Goal: Information Seeking & Learning: Obtain resource

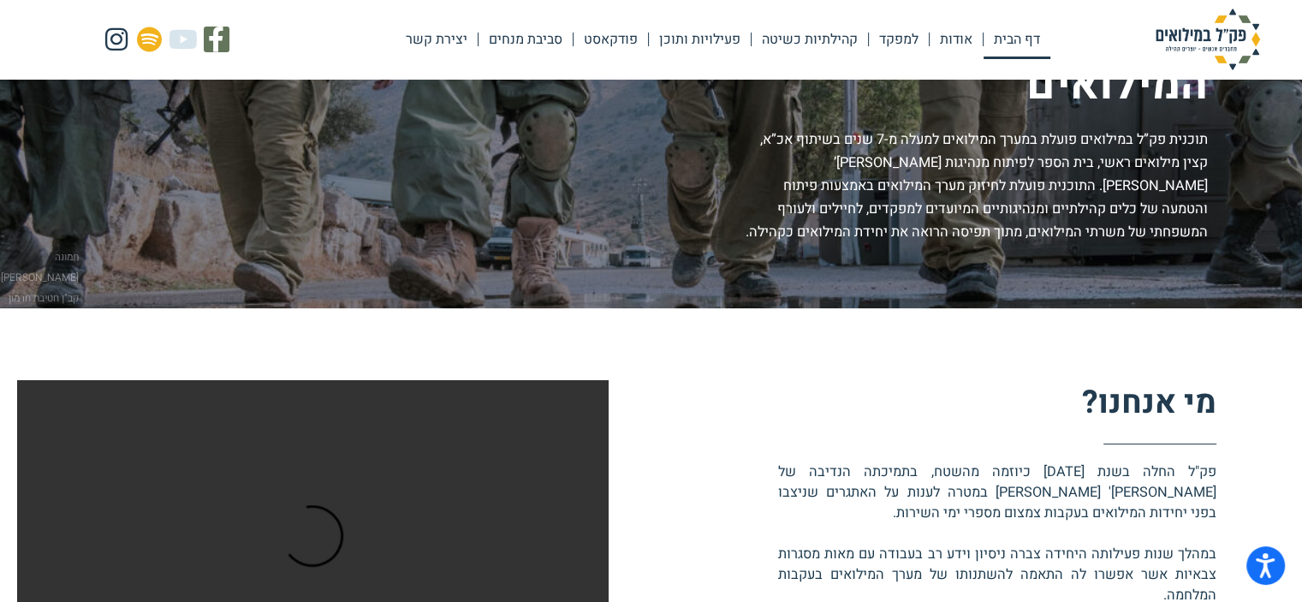
scroll to position [171, 0]
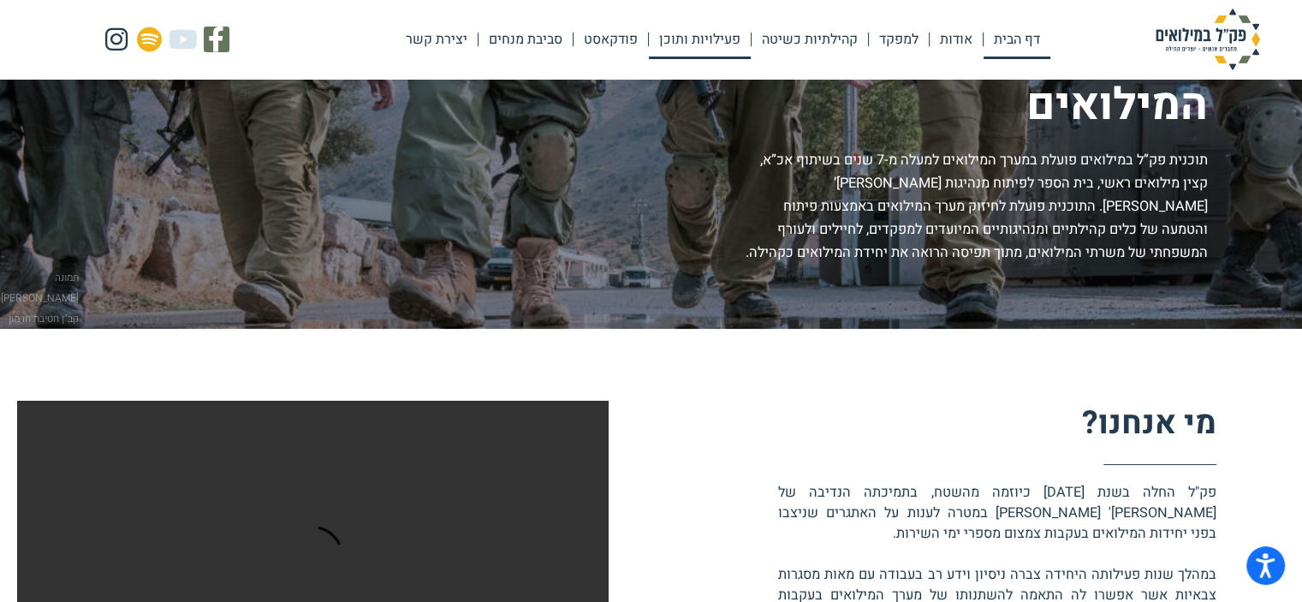
click at [678, 37] on link "פעילויות ותוכן" at bounding box center [700, 39] width 102 height 39
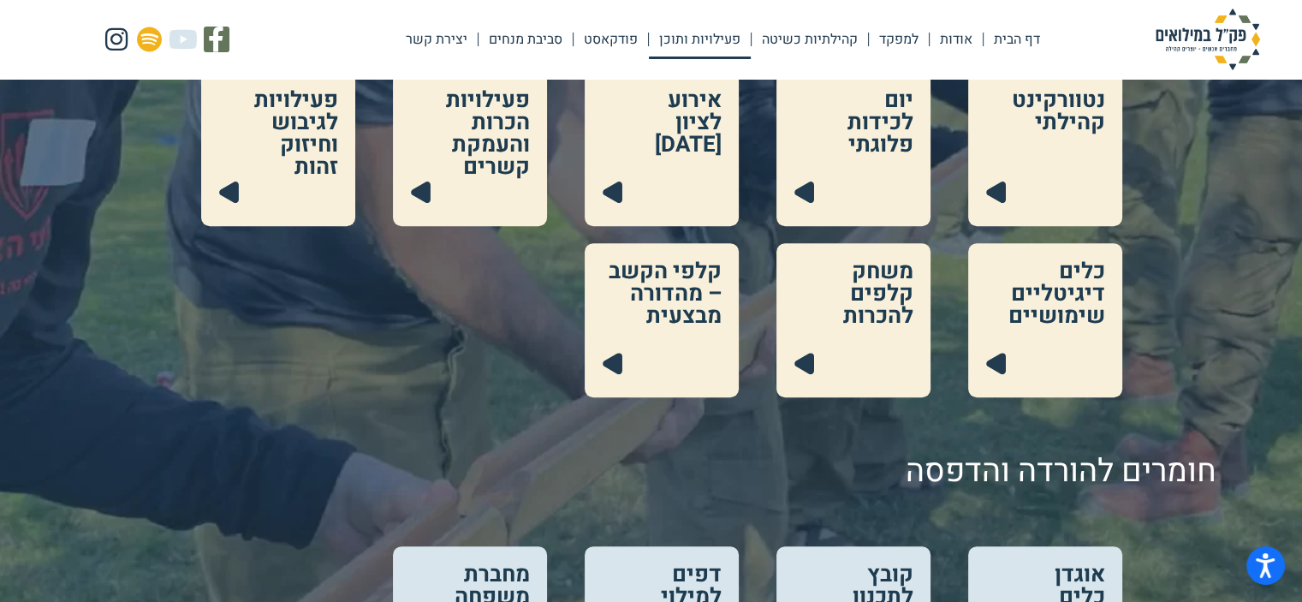
scroll to position [676, 0]
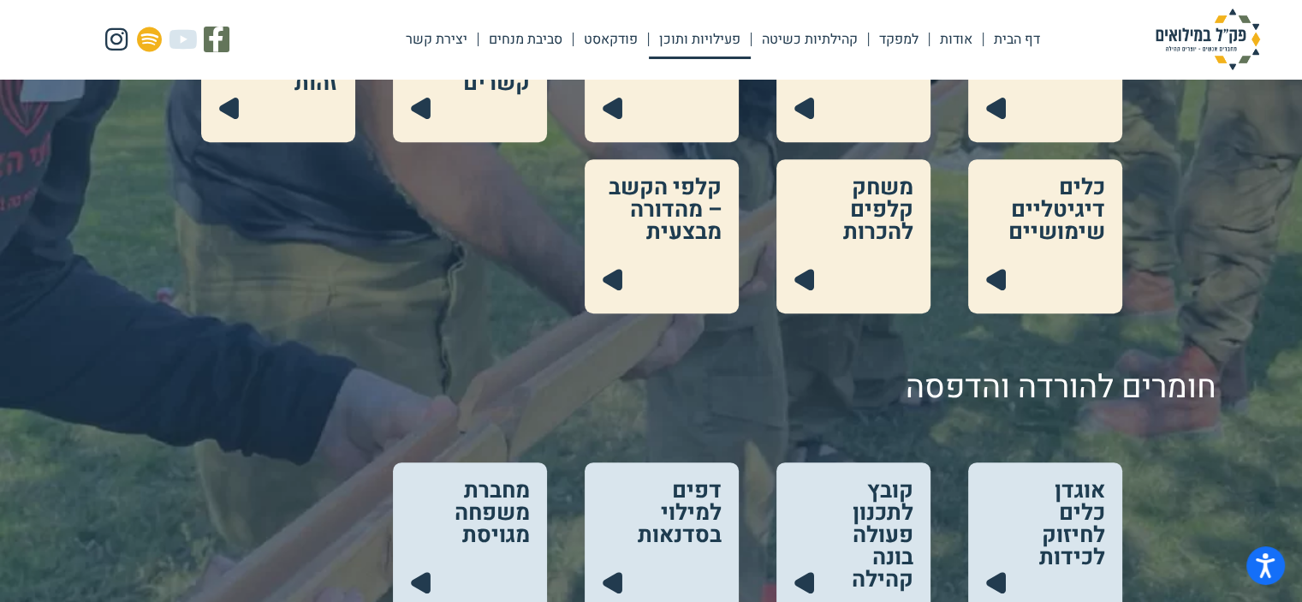
click at [866, 194] on link at bounding box center [853, 236] width 154 height 154
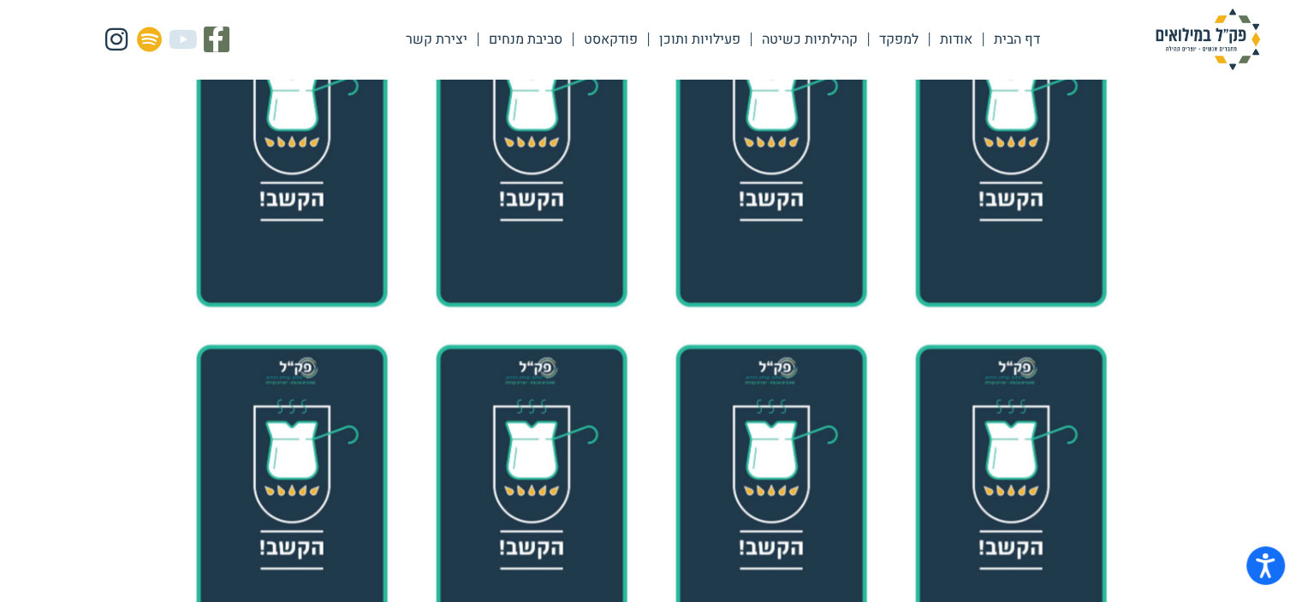
scroll to position [2793, 0]
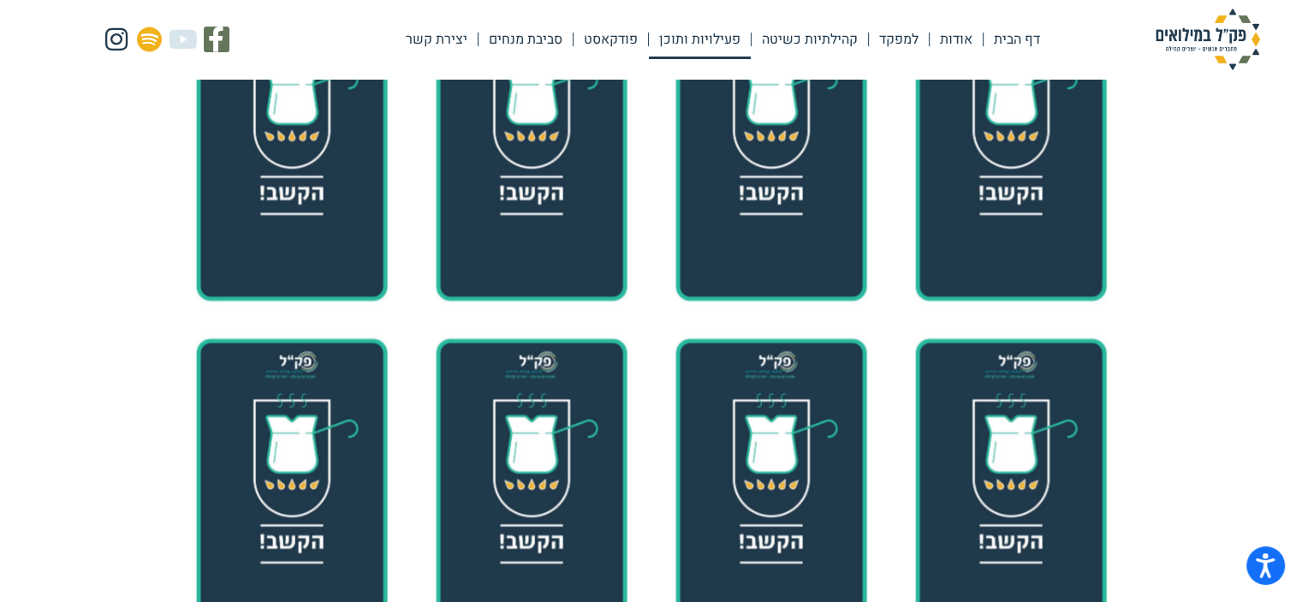
click at [684, 36] on link "פעילויות ותוכן" at bounding box center [700, 39] width 102 height 39
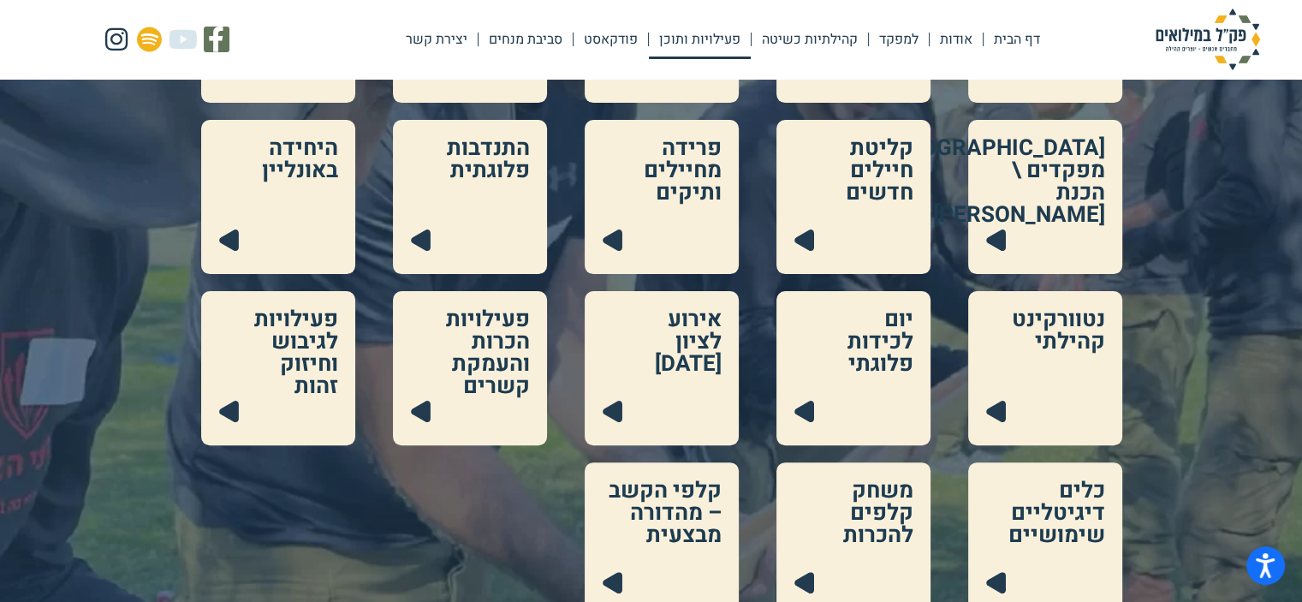
scroll to position [342, 0]
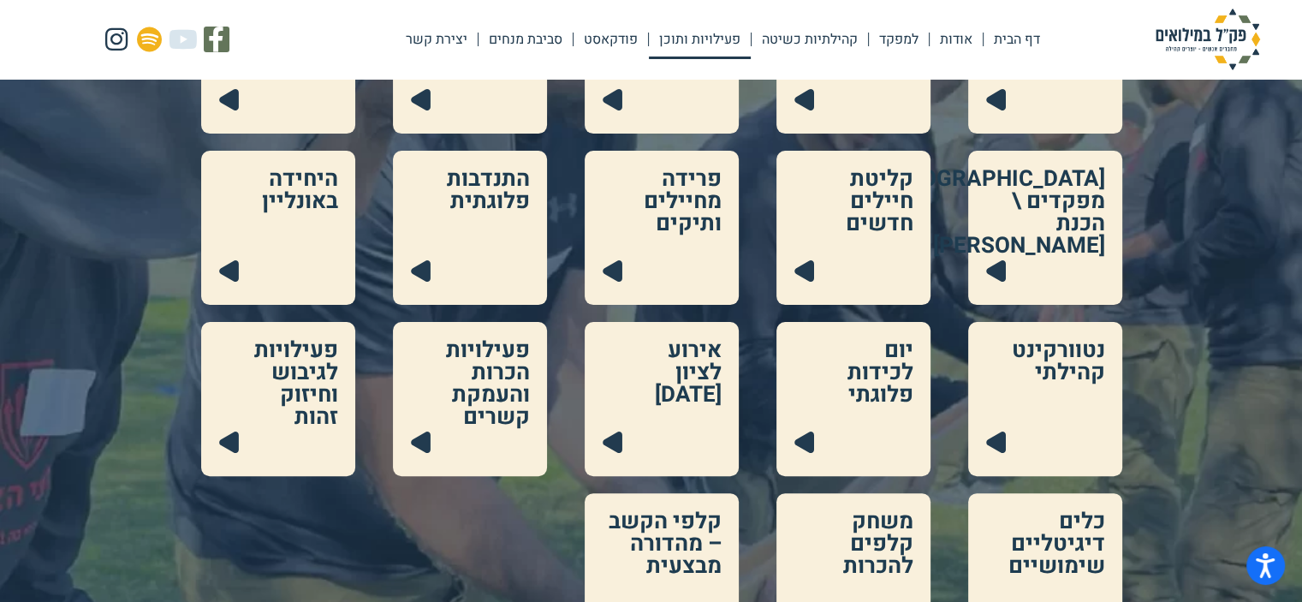
click at [493, 405] on link at bounding box center [470, 399] width 154 height 154
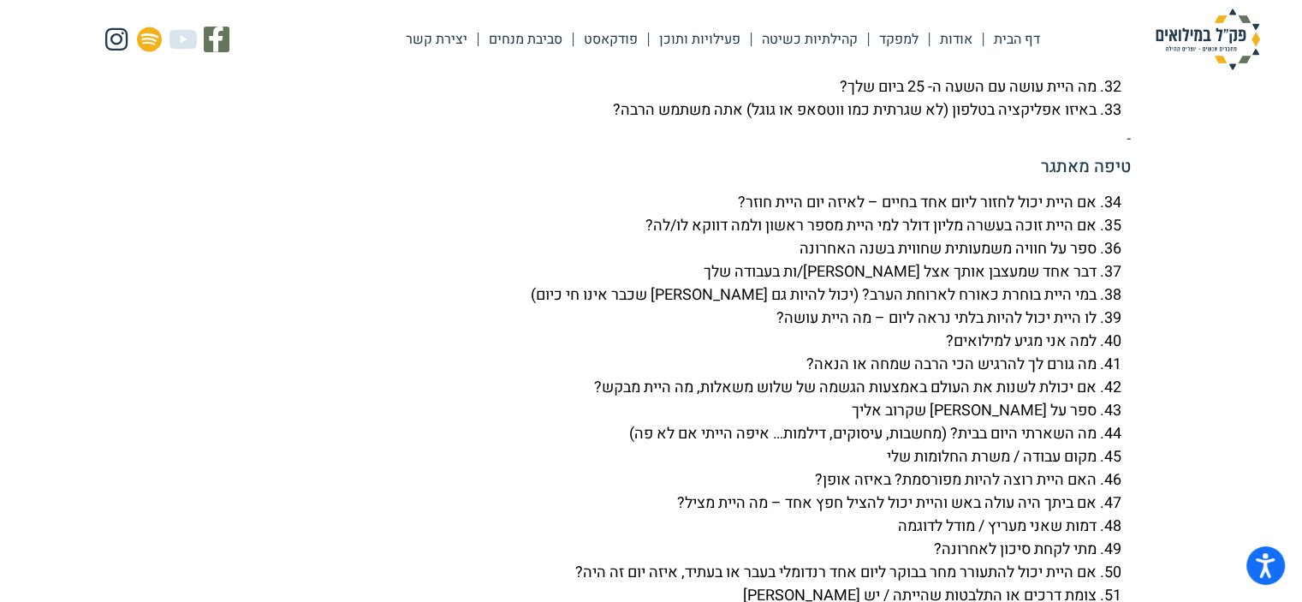
scroll to position [4537, 0]
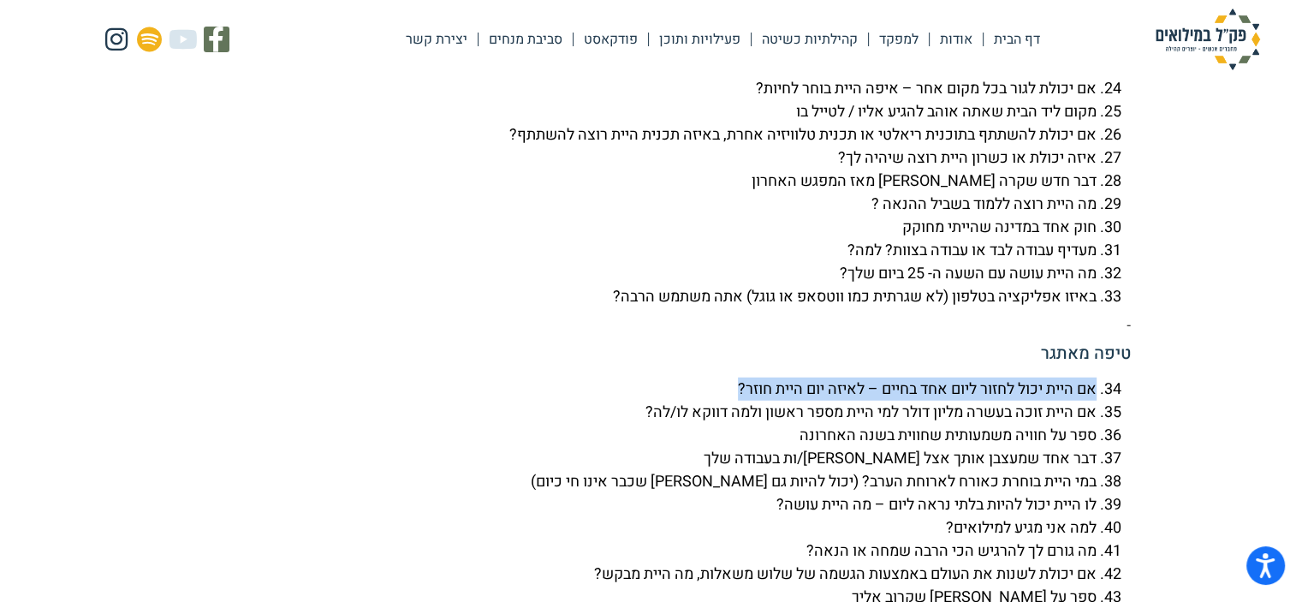
drag, startPoint x: 1095, startPoint y: 434, endPoint x: 721, endPoint y: 422, distance: 374.3
copy li "אם היית יכול לחזור ליום אחד בחיים – לאיזה יום היית חוזר?"
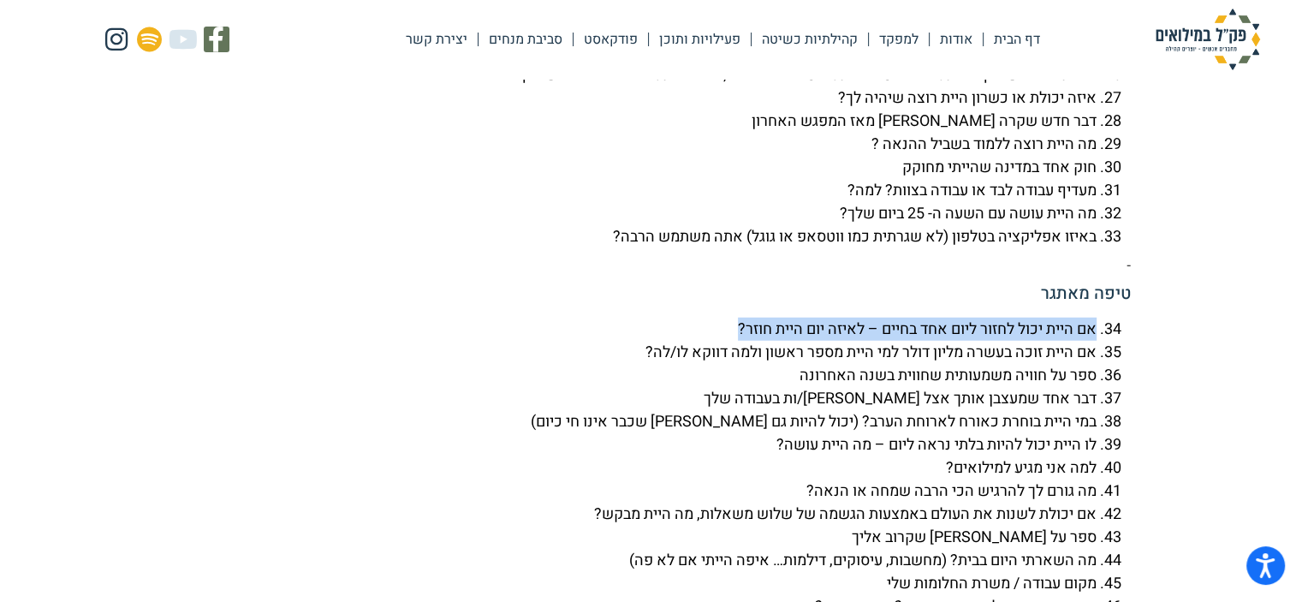
scroll to position [4623, 0]
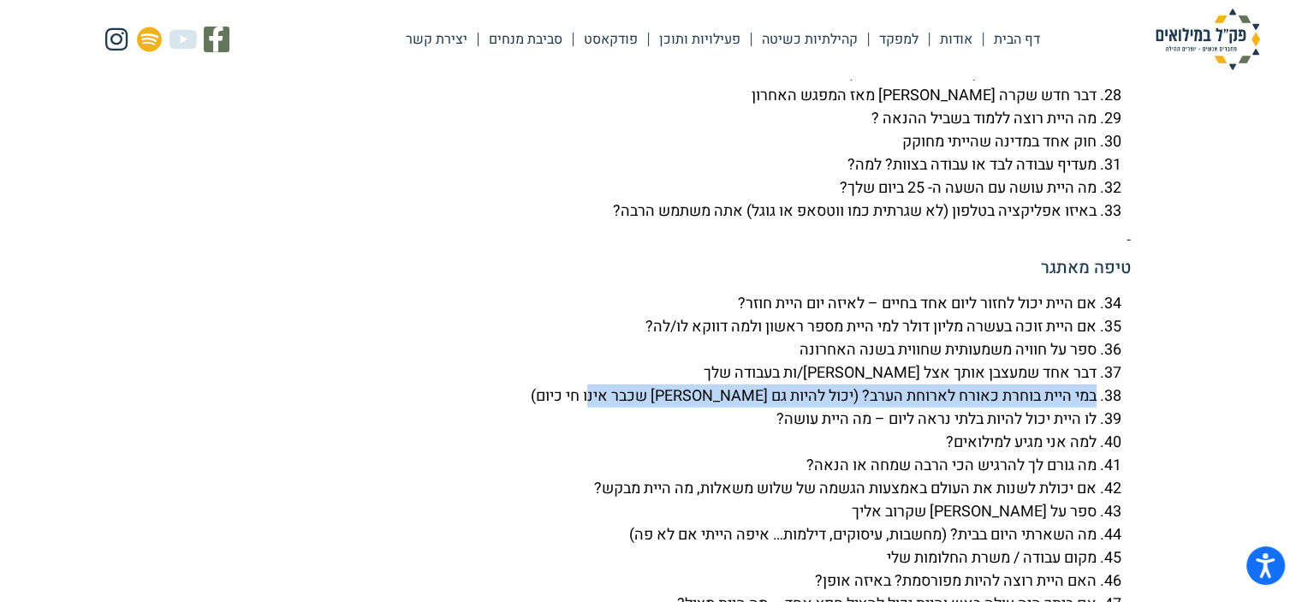
drag, startPoint x: 1095, startPoint y: 439, endPoint x: 605, endPoint y: 445, distance: 489.7
click at [605, 407] on li "במי היית בוחרת כאורח לארוחת הערב? (יכול להיות גם אדם שכבר אינו חי כיום)" at bounding box center [634, 395] width 925 height 23
copy li "במי היית בוחרת כאורח לארוחת הערב? (יכול להיות גם אדם שכבר אינו חי כיום)"
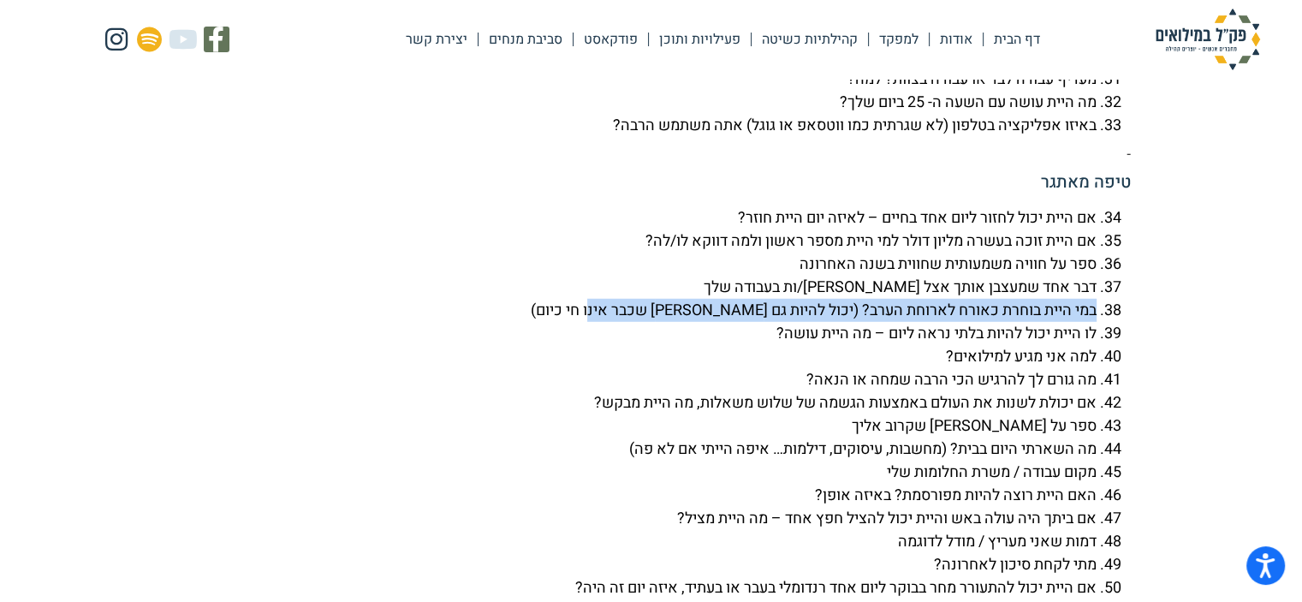
scroll to position [4794, 0]
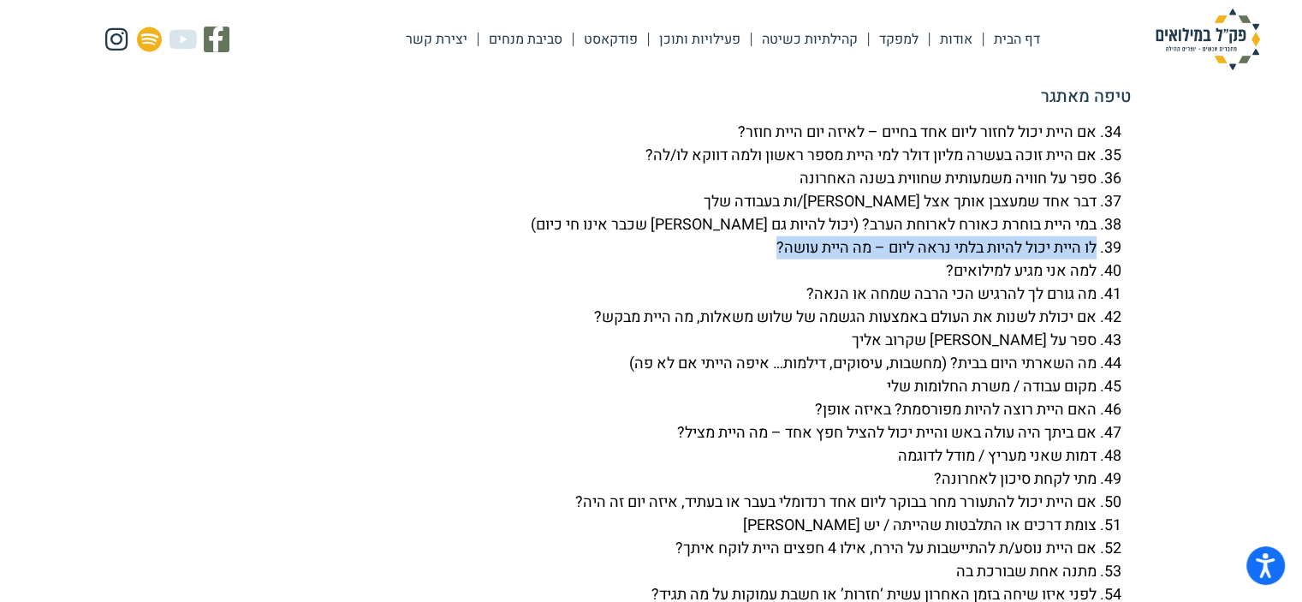
drag, startPoint x: 1096, startPoint y: 296, endPoint x: 757, endPoint y: 288, distance: 339.1
click at [757, 259] on li "לו היית יכול להיות בלתי נראה ליום – מה היית עושה?" at bounding box center [634, 247] width 925 height 23
copy li "לו היית יכול להיות בלתי נראה ליום – מה היית עושה?"
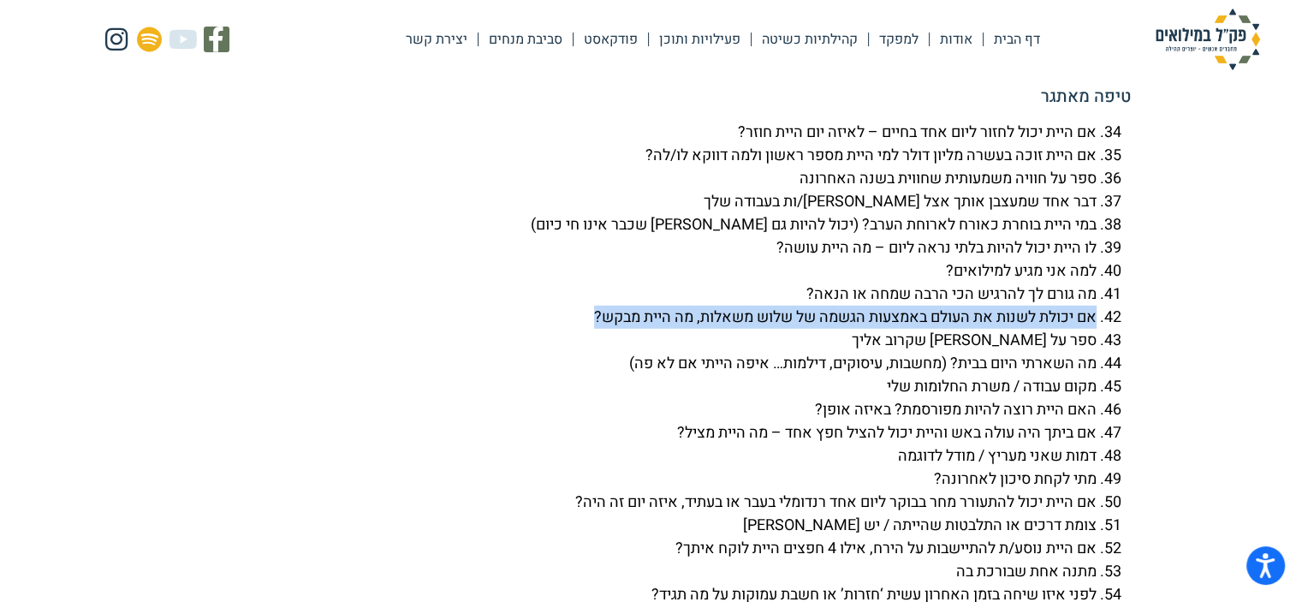
drag, startPoint x: 1093, startPoint y: 359, endPoint x: 586, endPoint y: 353, distance: 507.7
click at [586, 329] on li "אם יכולת לשנות את העולם באמצעות הגשמה של שלוש משאלות, מה היית מבקש?" at bounding box center [634, 317] width 925 height 23
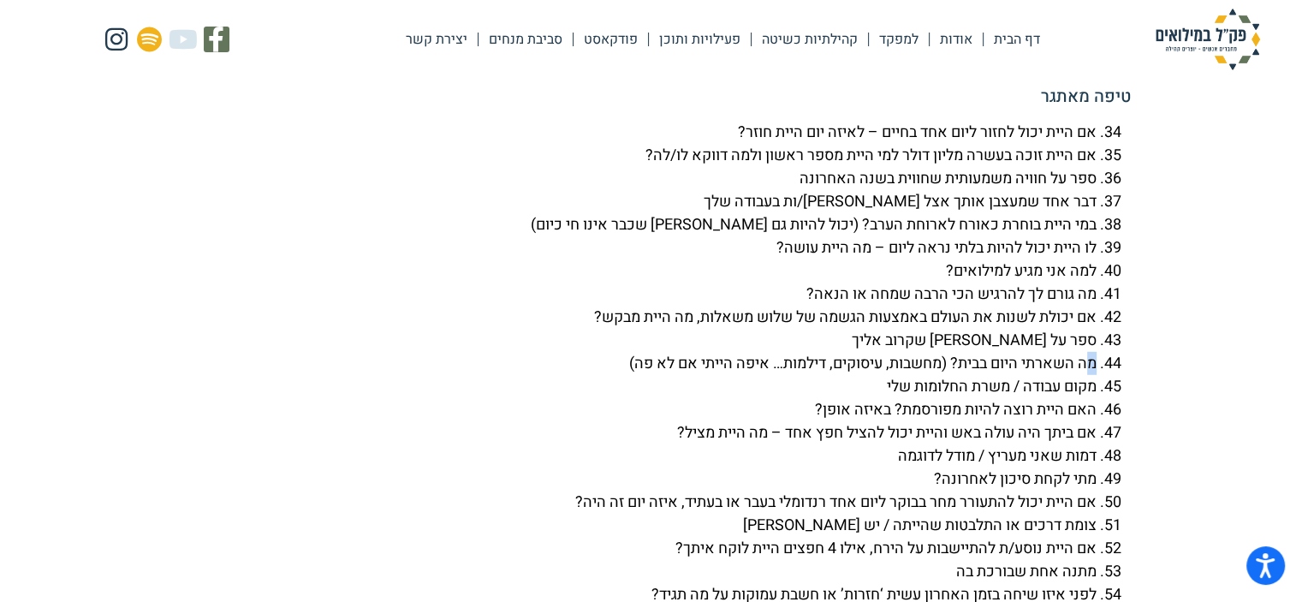
click at [1091, 375] on li "מה השארתי היום בבית? (מחשבות, עיסוקים, דילמות… איפה הייתי אם לא פה)" at bounding box center [634, 363] width 925 height 23
click at [1096, 375] on li "מה השארתי היום בבית? (מחשבות, עיסוקים, דילמות… איפה הייתי אם לא פה)" at bounding box center [634, 363] width 925 height 23
click at [1095, 375] on li "מה השארתי היום בבית? (מחשבות, עיסוקים, דילמות… איפה הייתי אם לא פה)" at bounding box center [634, 363] width 925 height 23
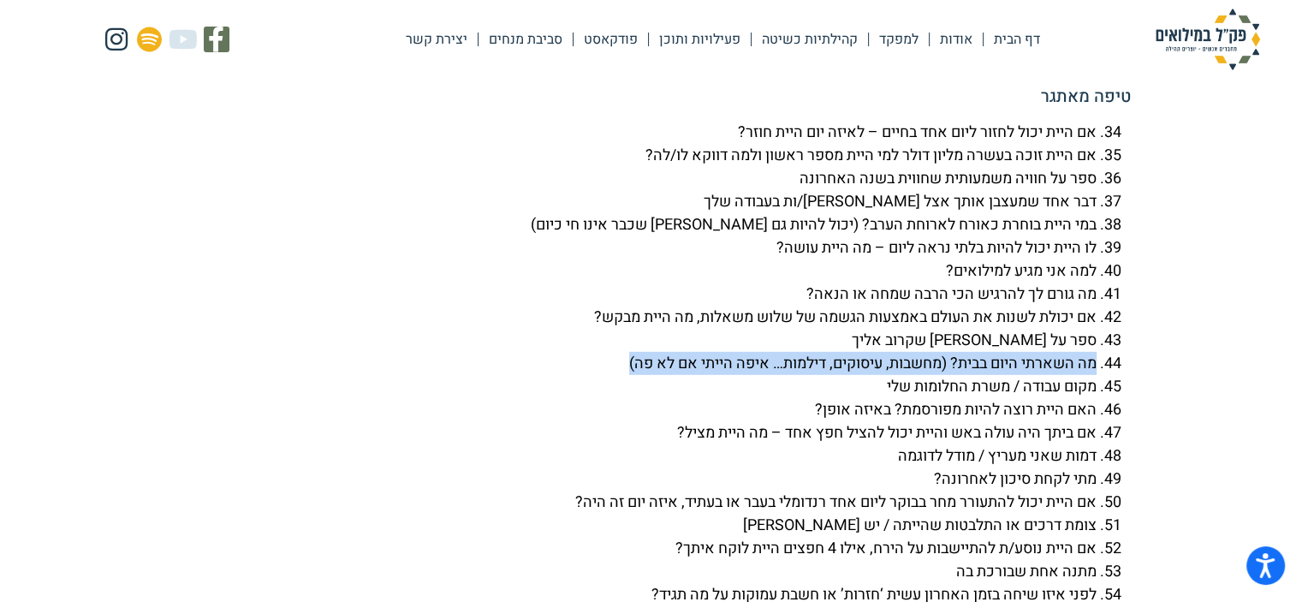
drag, startPoint x: 1095, startPoint y: 407, endPoint x: 613, endPoint y: 408, distance: 482.0
click at [613, 375] on li "מה השארתי היום בבית? (מחשבות, עיסוקים, דילמות… איפה הייתי אם לא פה)" at bounding box center [634, 363] width 925 height 23
copy li "מה השארתי היום בבית? (מחשבות, עיסוקים, דילמות… איפה הייתי אם לא פה)"
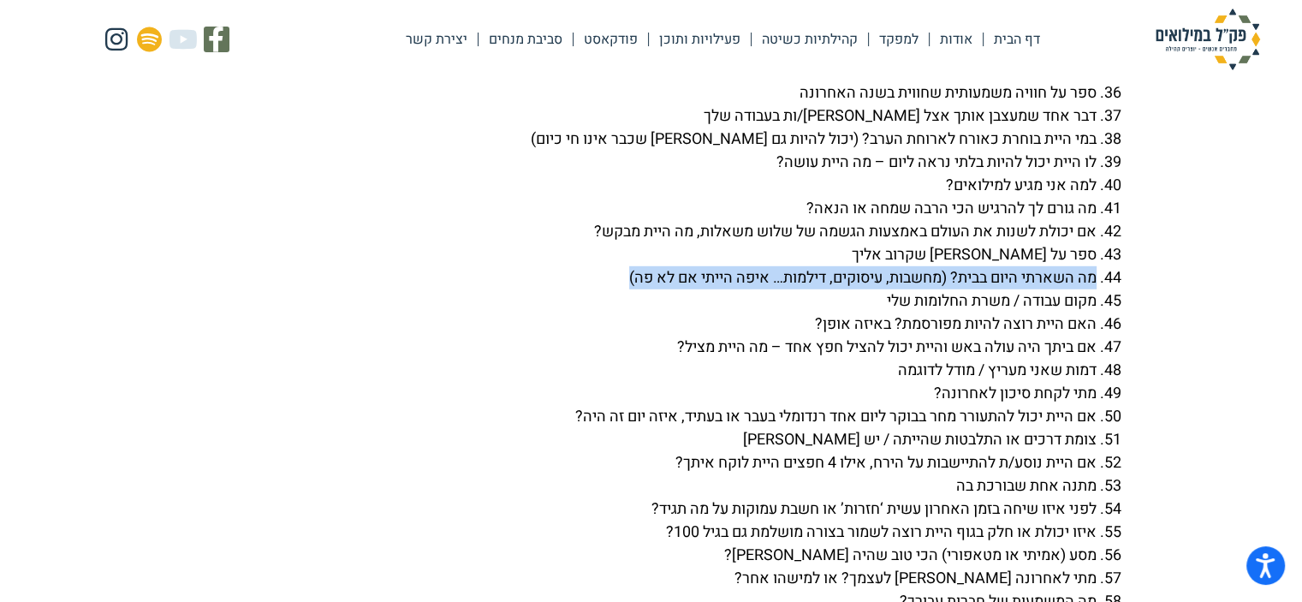
scroll to position [4965, 0]
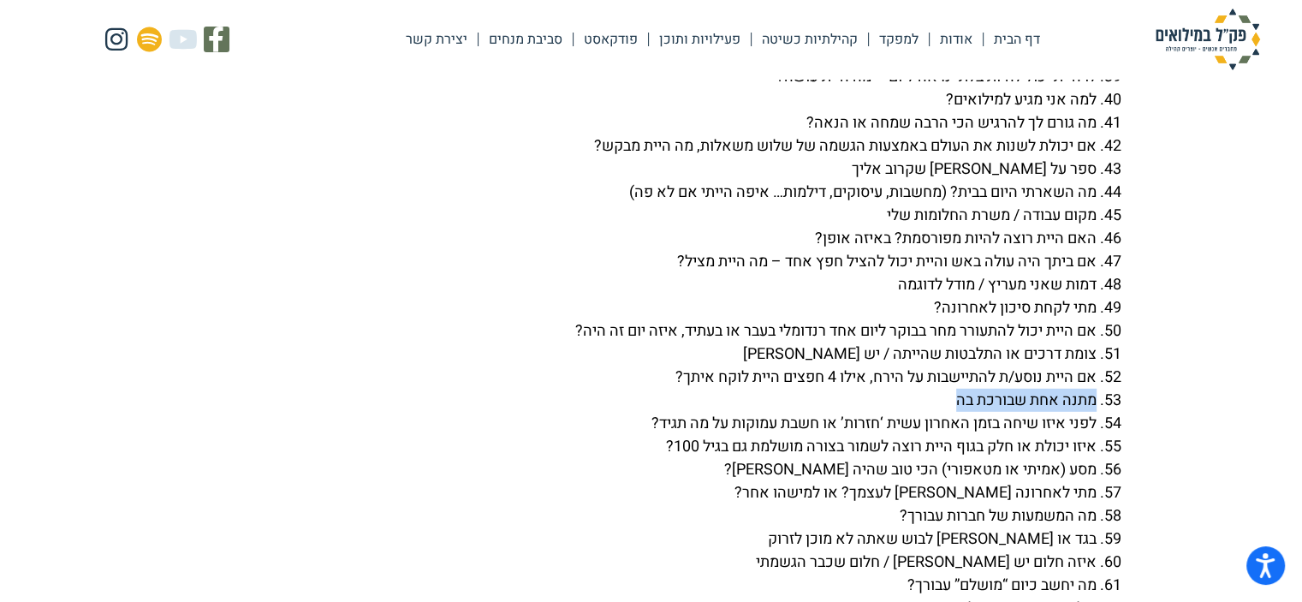
drag, startPoint x: 1096, startPoint y: 449, endPoint x: 939, endPoint y: 443, distance: 156.7
click at [941, 412] on li "מתנה אחת שבורכת בה" at bounding box center [634, 400] width 925 height 23
copy li "מתנה אחת שבורכת בה"
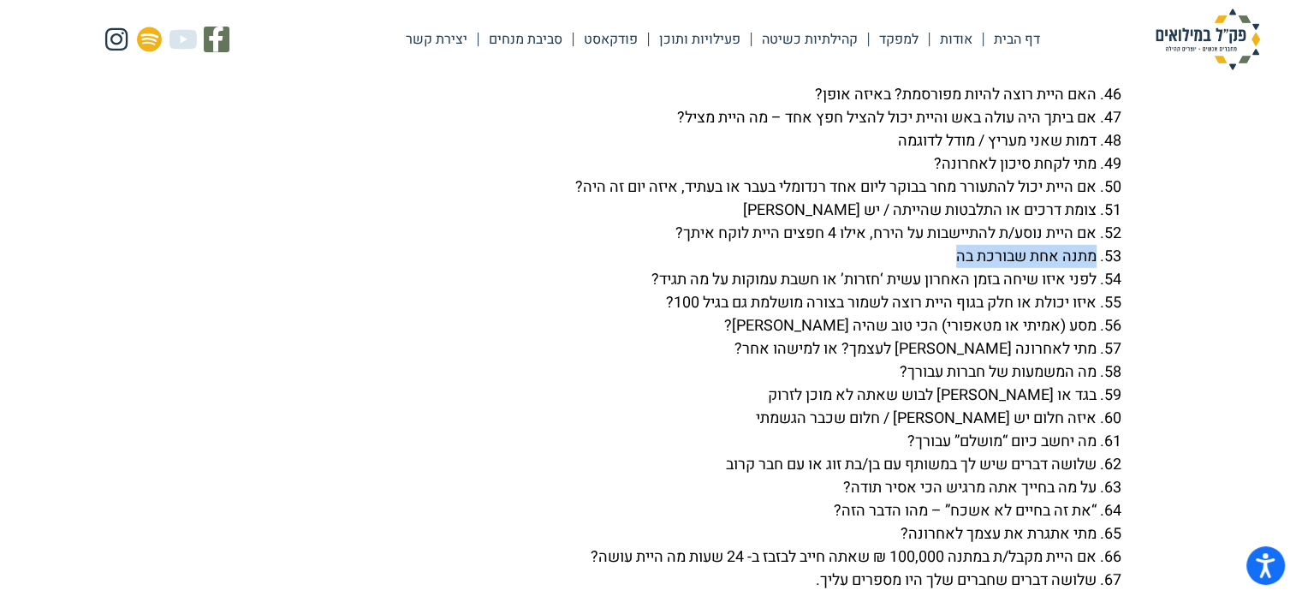
scroll to position [5136, 0]
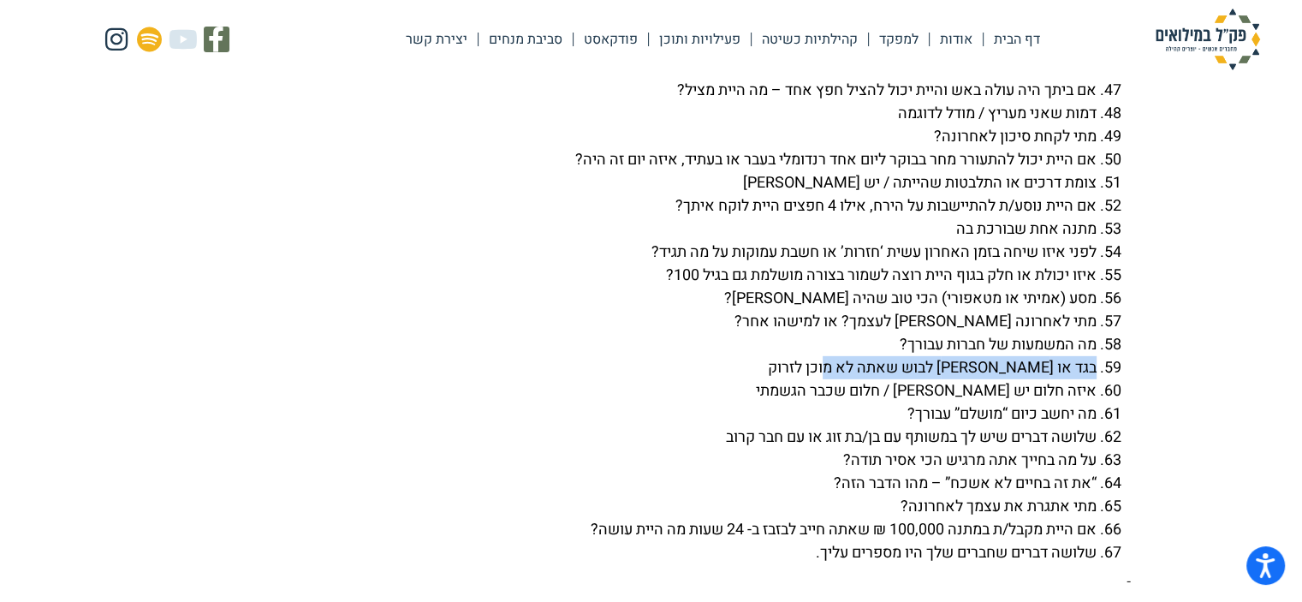
drag, startPoint x: 1096, startPoint y: 413, endPoint x: 843, endPoint y: 416, distance: 252.5
click at [843, 379] on li "בגד או פריט לבוש שאתה לא מוכן לזרוק" at bounding box center [634, 367] width 925 height 23
copy li "בגד או פריט לבוש שאתה לא מוכן לזרוק"
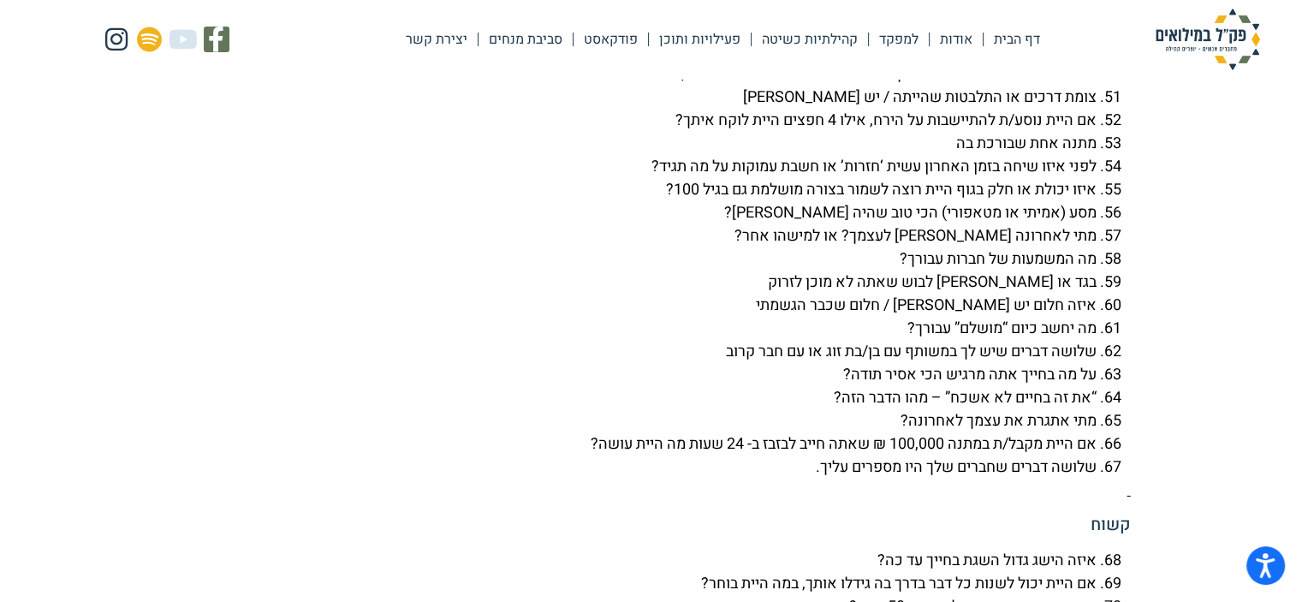
click at [1094, 409] on li "“את זה בחיים לא אשכח” – מהו הדבר הזה?" at bounding box center [634, 397] width 925 height 23
drag, startPoint x: 1095, startPoint y: 417, endPoint x: 831, endPoint y: 426, distance: 263.8
click at [831, 386] on li "על מה בחייך אתה מרגיש הכי אסיר תודה?" at bounding box center [634, 374] width 925 height 23
copy li "על מה בחייך אתה מרגיש הכי אסיר תודה?"
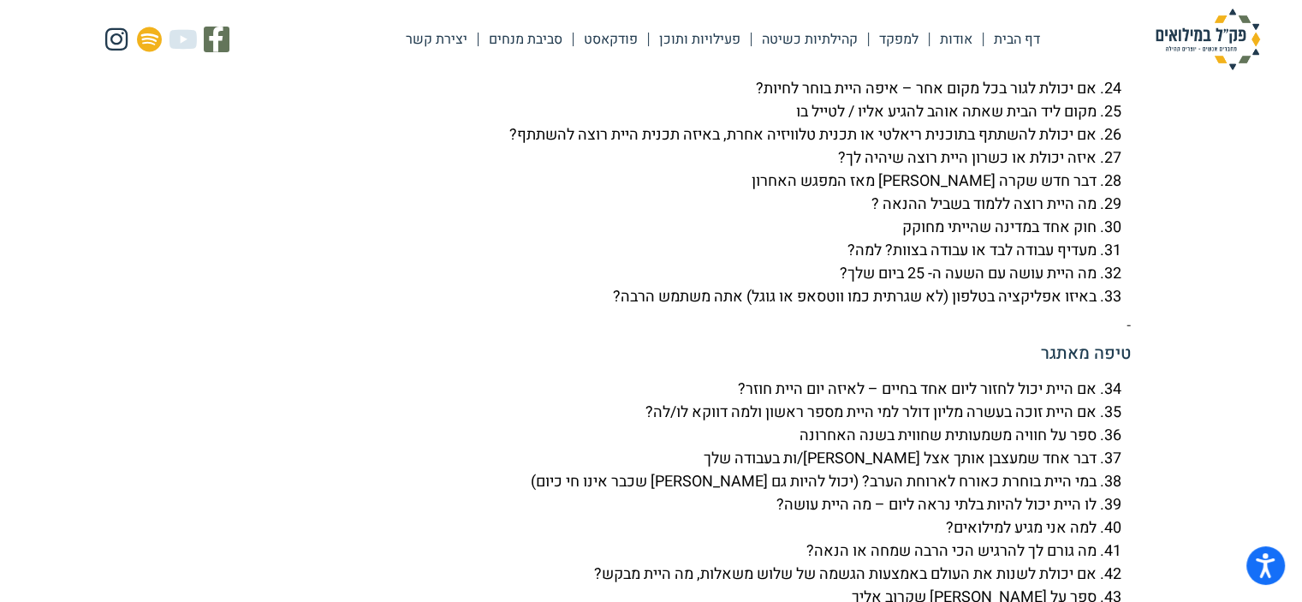
scroll to position [4451, 0]
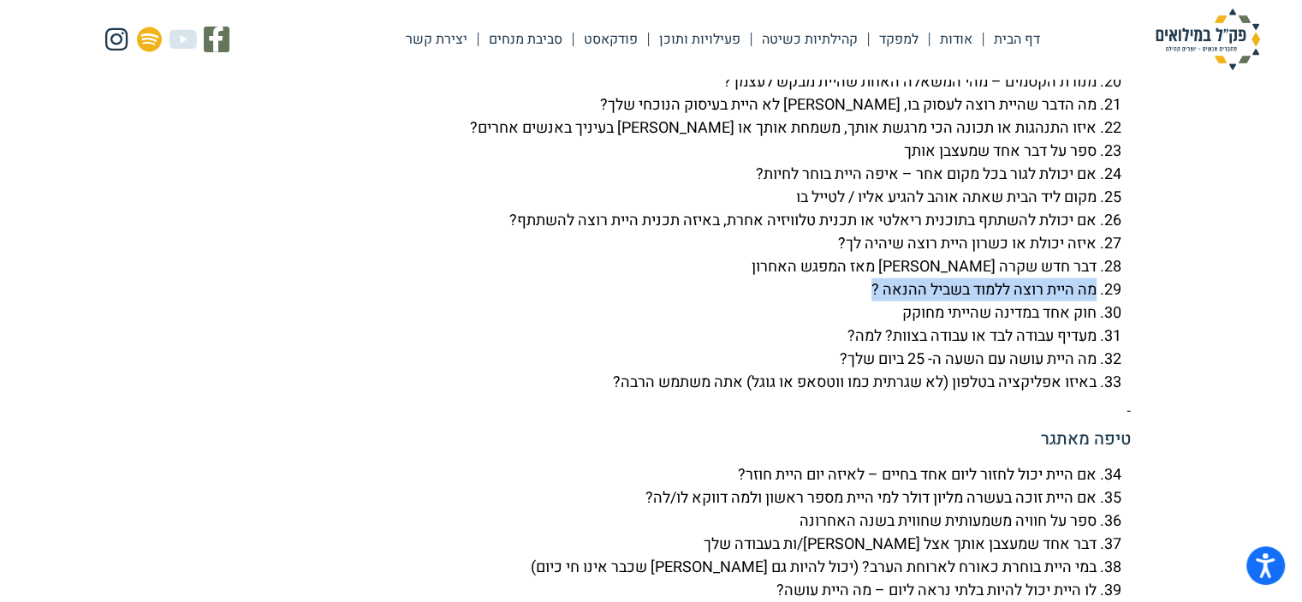
drag, startPoint x: 1095, startPoint y: 331, endPoint x: 856, endPoint y: 345, distance: 239.2
click at [856, 301] on li "מה היית רוצה ללמוד בשביל ההנאה ?" at bounding box center [634, 289] width 925 height 23
copy li "מה היית רוצה ללמוד בשביל ההנאה ?"
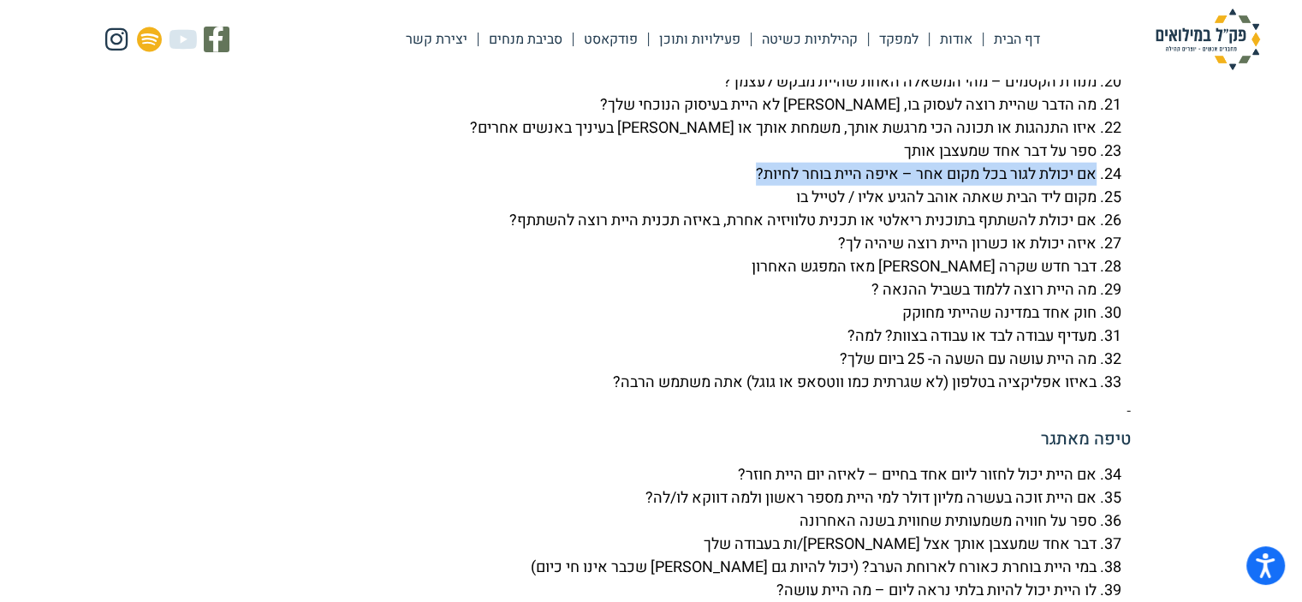
drag, startPoint x: 1095, startPoint y: 217, endPoint x: 743, endPoint y: 211, distance: 351.9
click at [743, 186] on li "אם יכולת לגור בכל מקום אחר – איפה היית בוחר לחיות?" at bounding box center [634, 174] width 925 height 23
copy li "אם יכולת לגור בכל מקום אחר – איפה היית בוחר לחיות?"
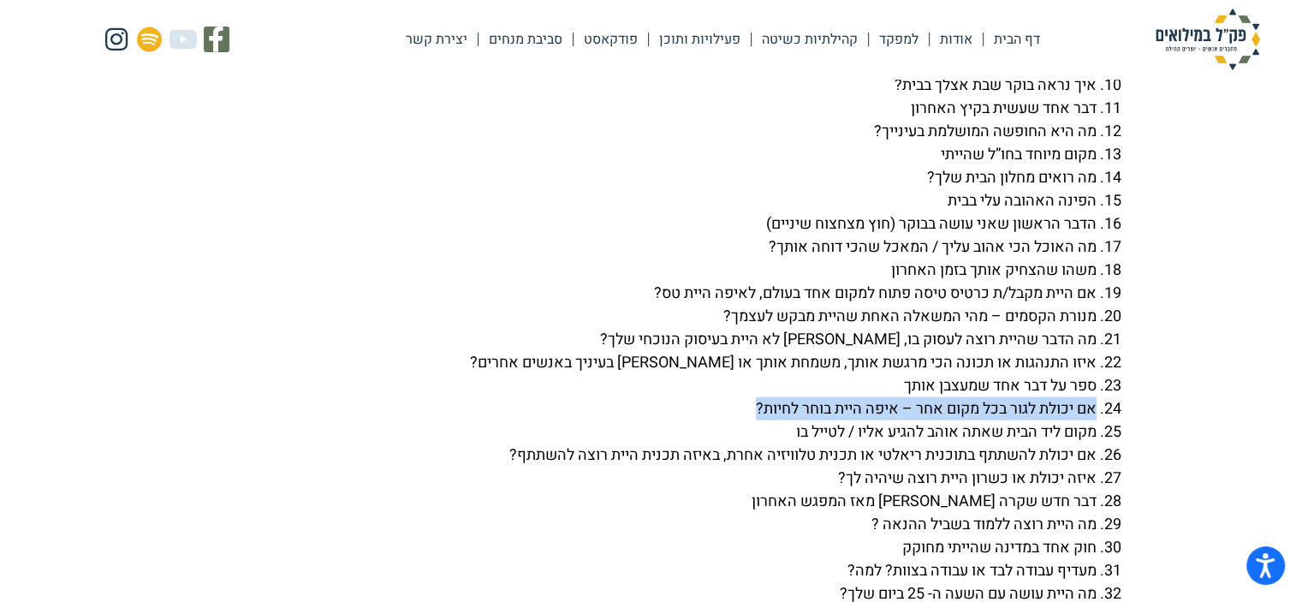
scroll to position [4195, 0]
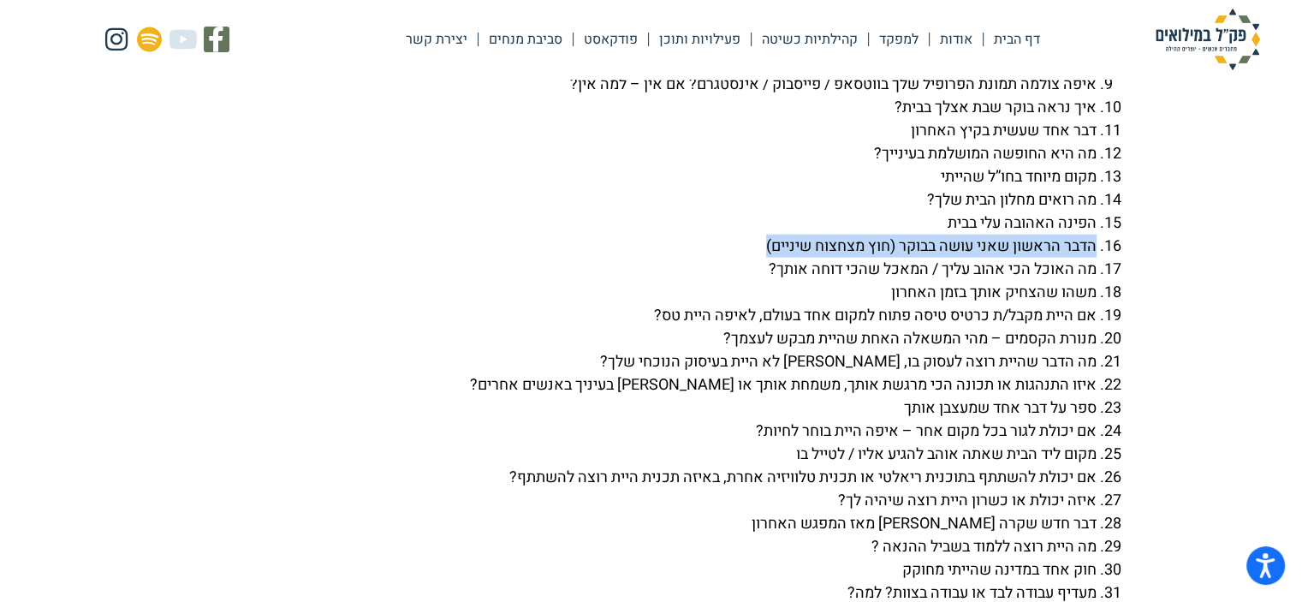
drag, startPoint x: 1096, startPoint y: 289, endPoint x: 746, endPoint y: 282, distance: 349.3
click at [746, 258] on li "הדבר הראשון שאני עושה בבוקר (חוץ מצחצוח שיניים)" at bounding box center [634, 246] width 925 height 23
copy li "הדבר הראשון שאני עושה בבוקר (חוץ מצחצוח שיניים)"
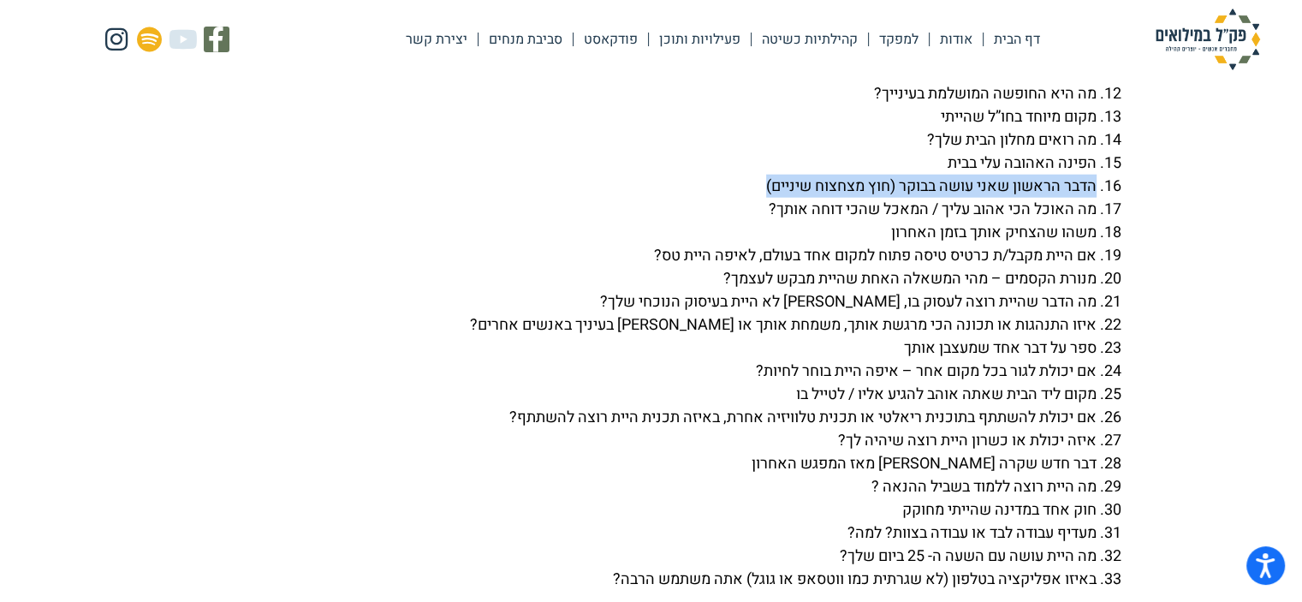
scroll to position [4280, 0]
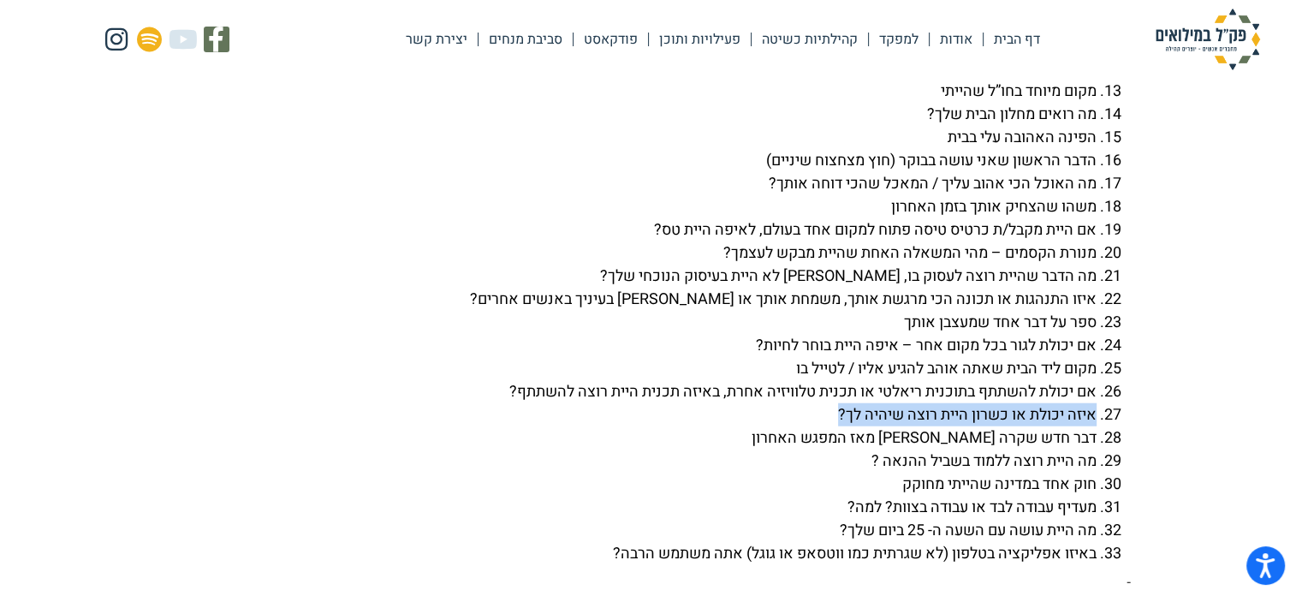
drag, startPoint x: 1095, startPoint y: 461, endPoint x: 829, endPoint y: 456, distance: 266.3
click at [829, 426] on li "איזה יכולת או כשרון היית רוצה שיהיה לך?" at bounding box center [634, 414] width 925 height 23
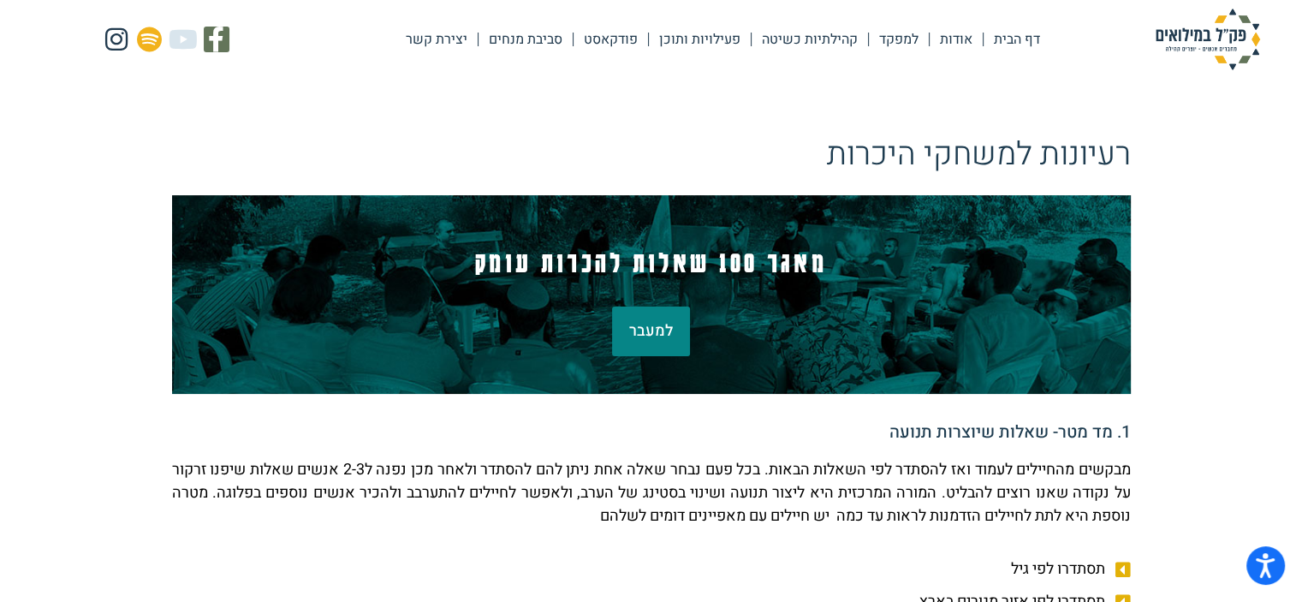
scroll to position [0, 0]
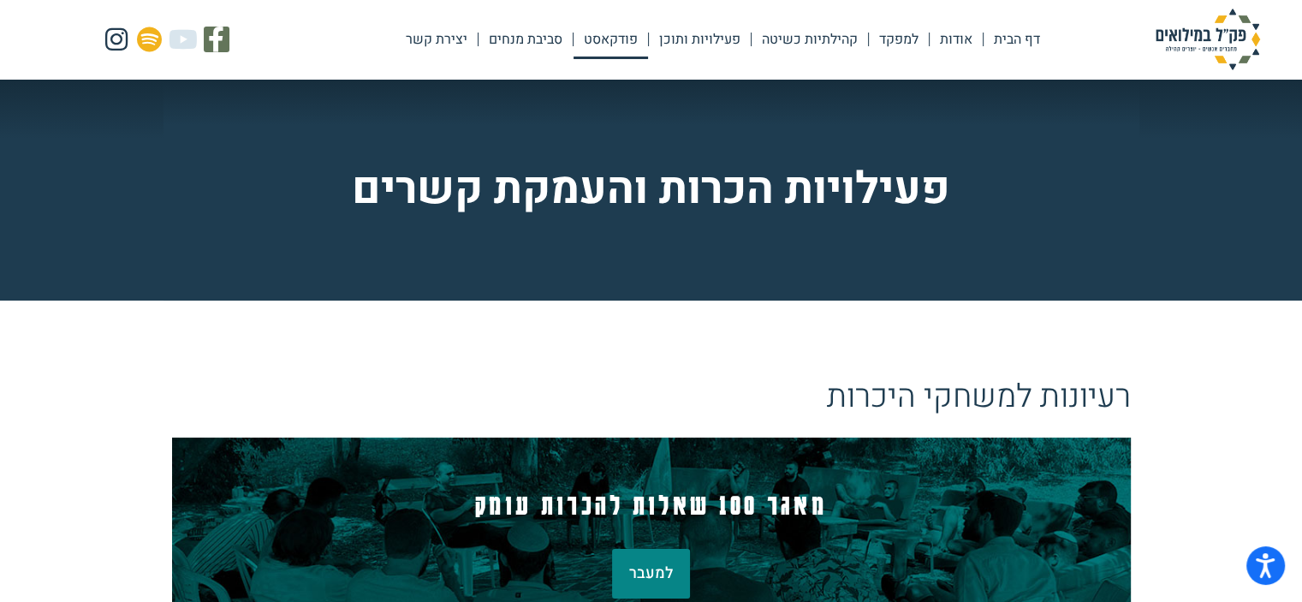
click at [593, 33] on link "פודקאסט" at bounding box center [611, 39] width 74 height 39
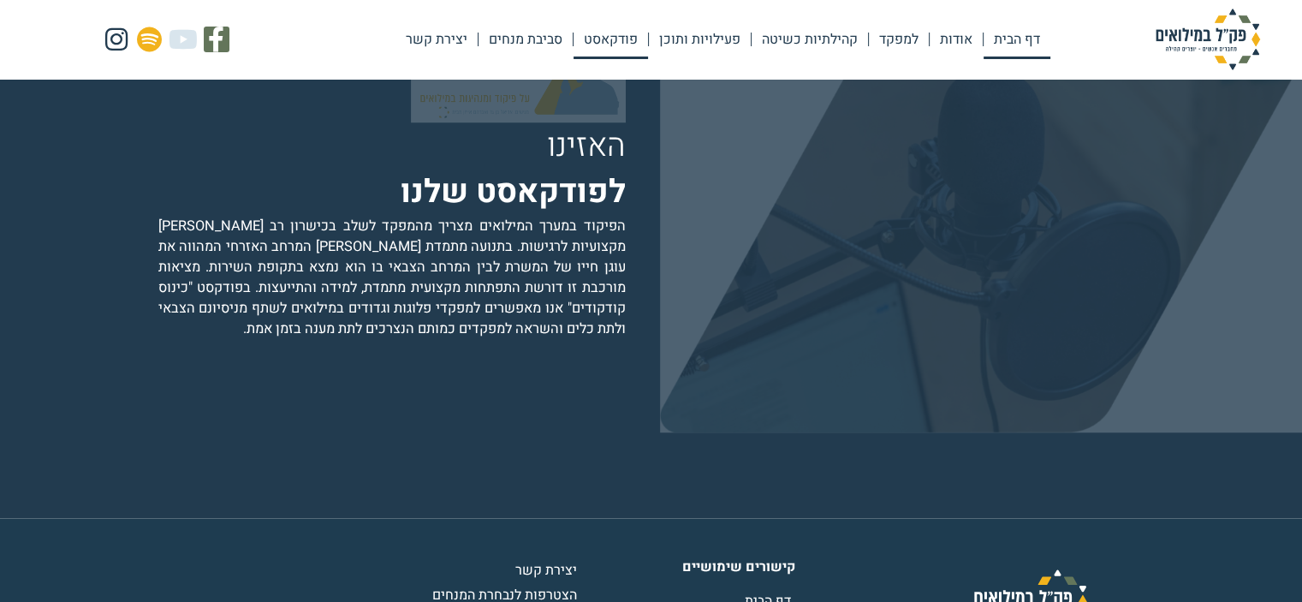
scroll to position [3287, 0]
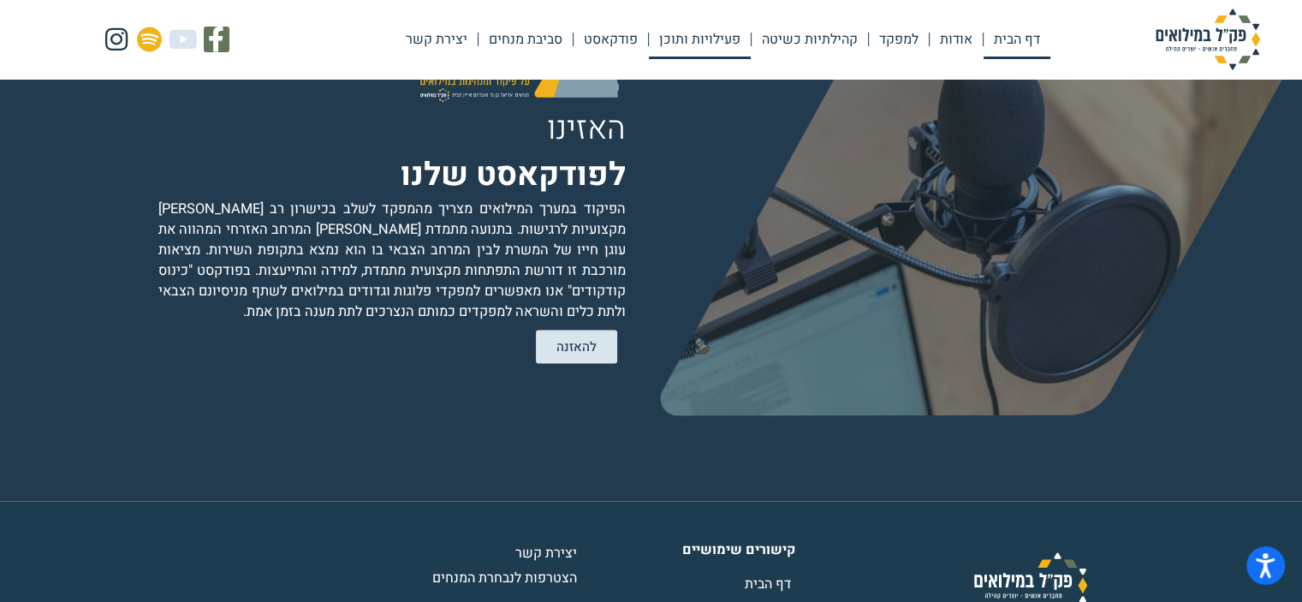
click at [668, 40] on link "פעילויות ותוכן" at bounding box center [700, 39] width 102 height 39
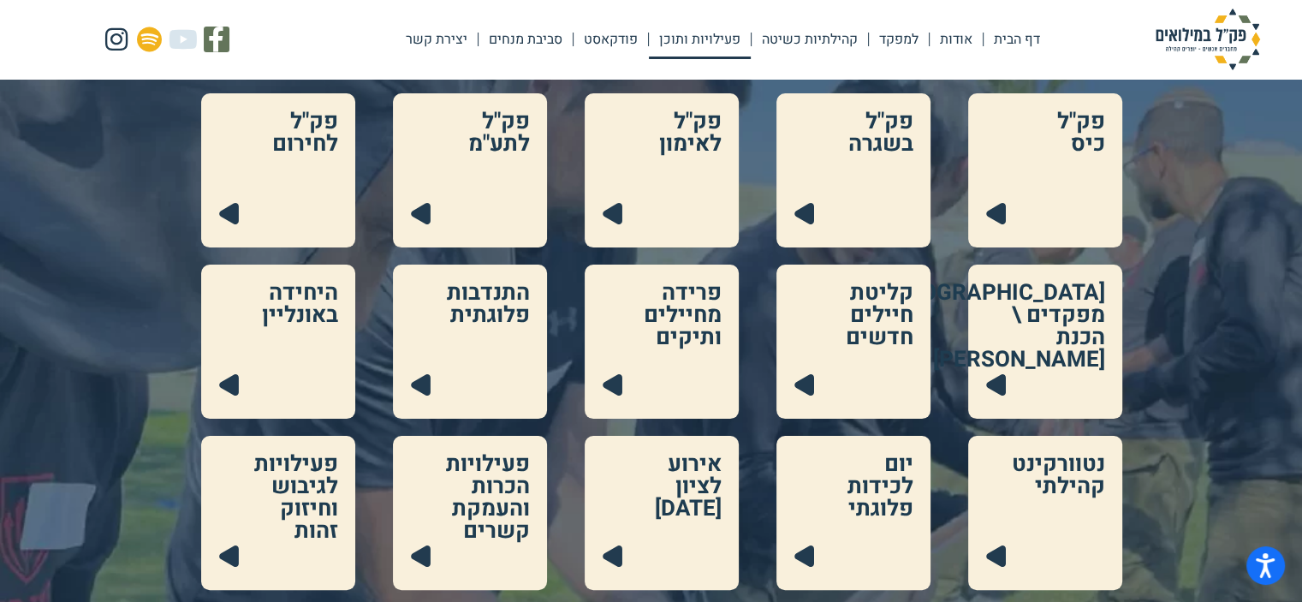
scroll to position [257, 0]
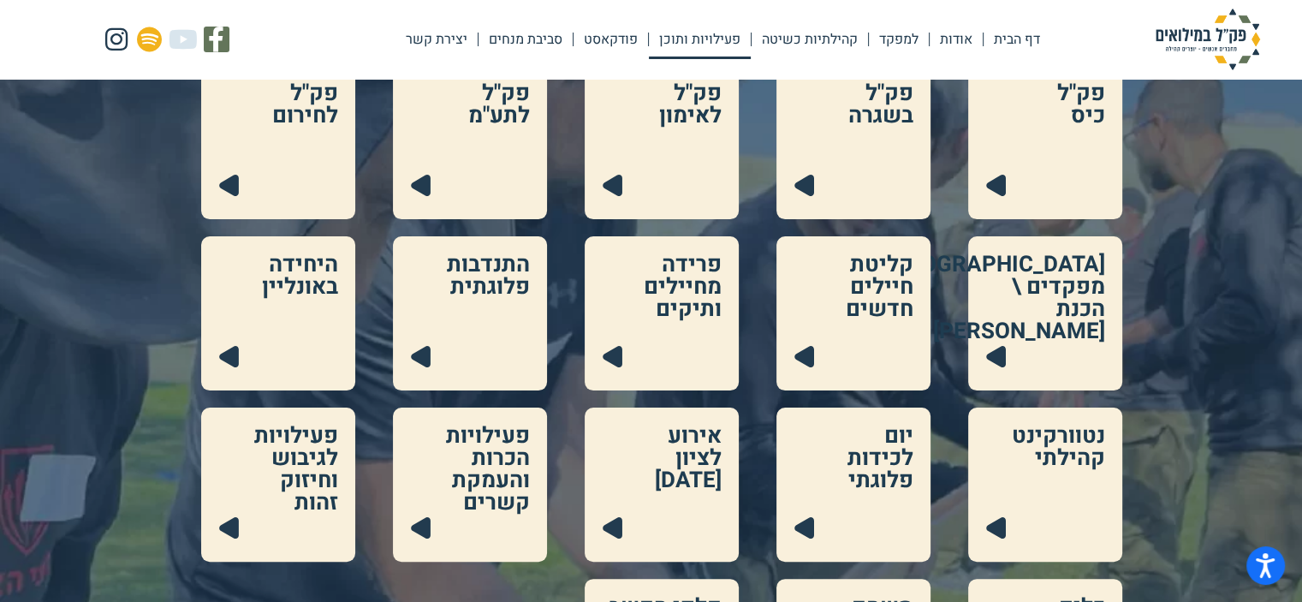
click at [489, 424] on link at bounding box center [470, 484] width 154 height 154
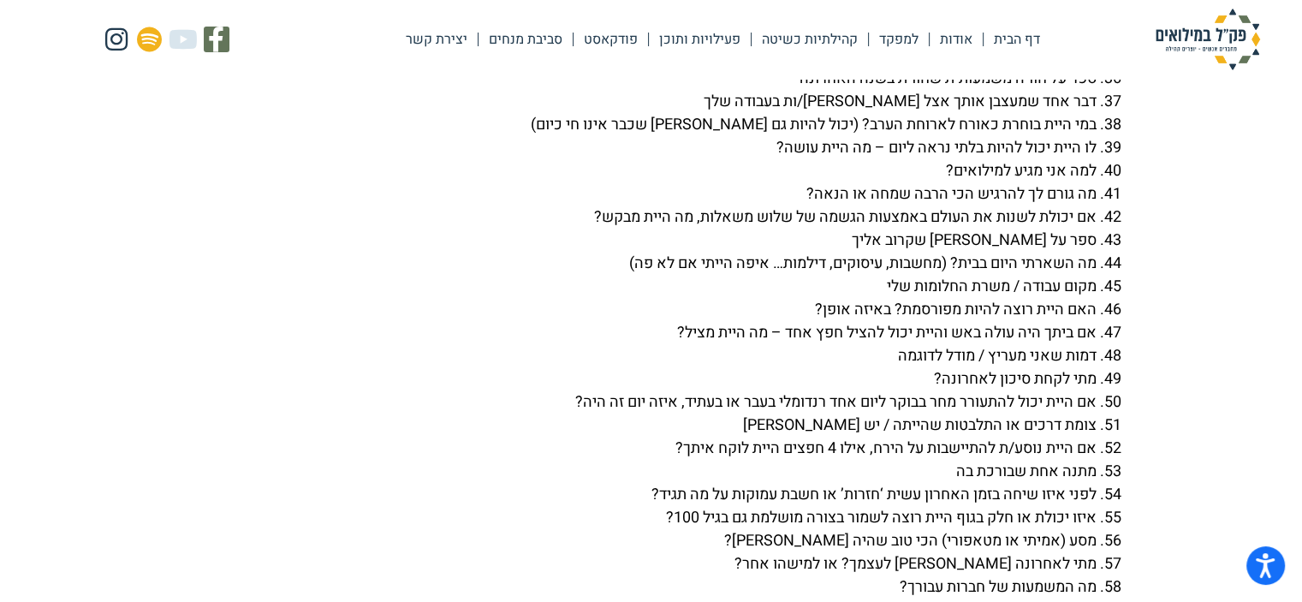
scroll to position [4568, 0]
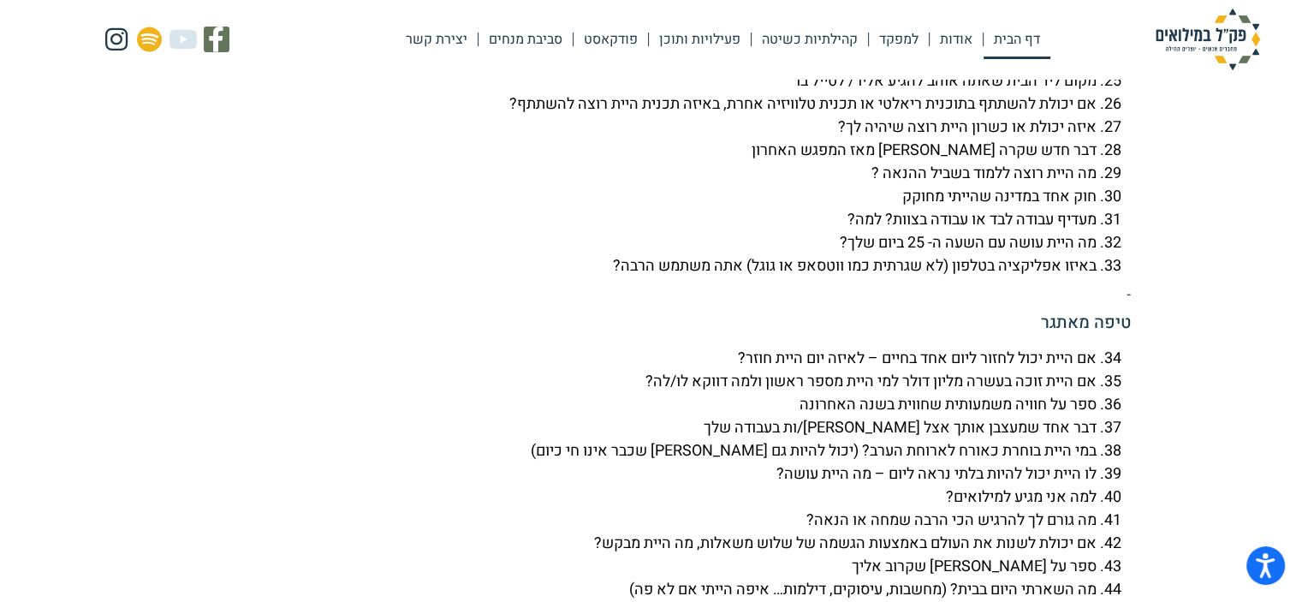
click at [1020, 40] on link "דף הבית" at bounding box center [1017, 39] width 67 height 39
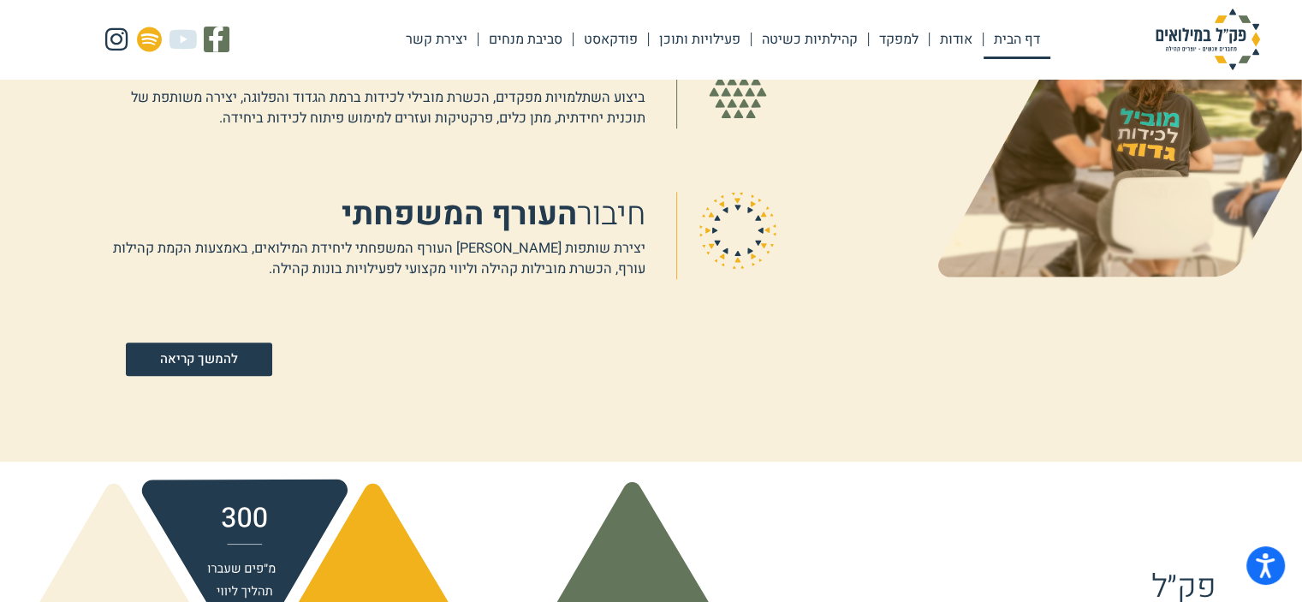
scroll to position [1370, 0]
click at [799, 27] on link "קהילתיות כשיטה" at bounding box center [810, 39] width 116 height 39
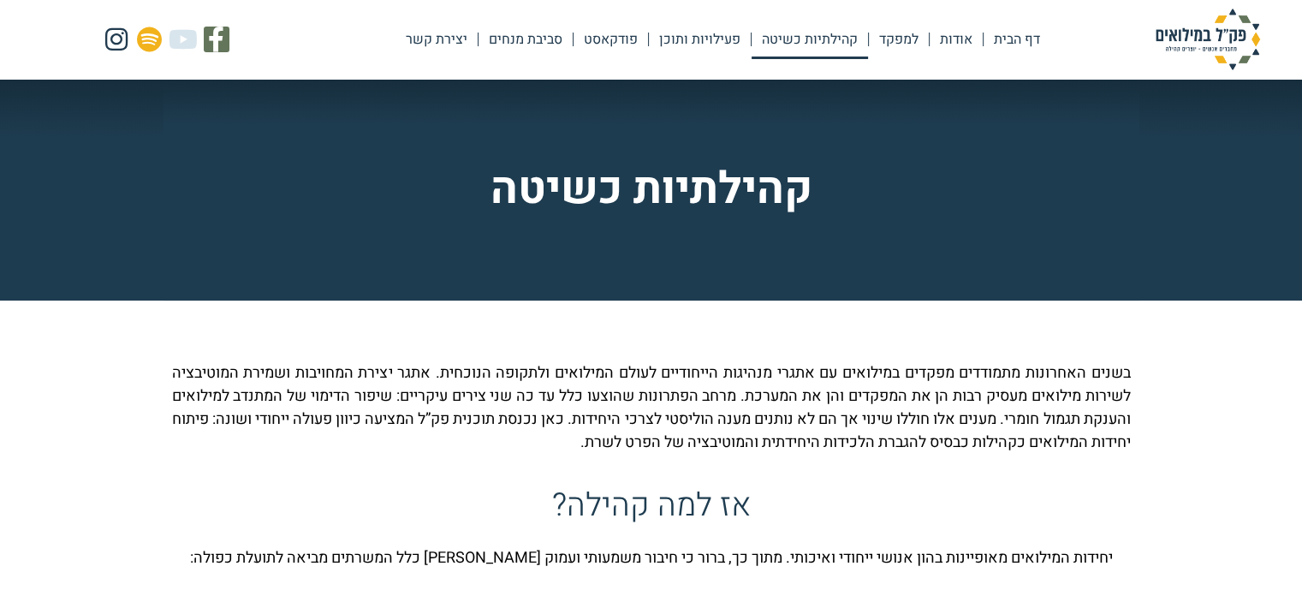
scroll to position [342, 0]
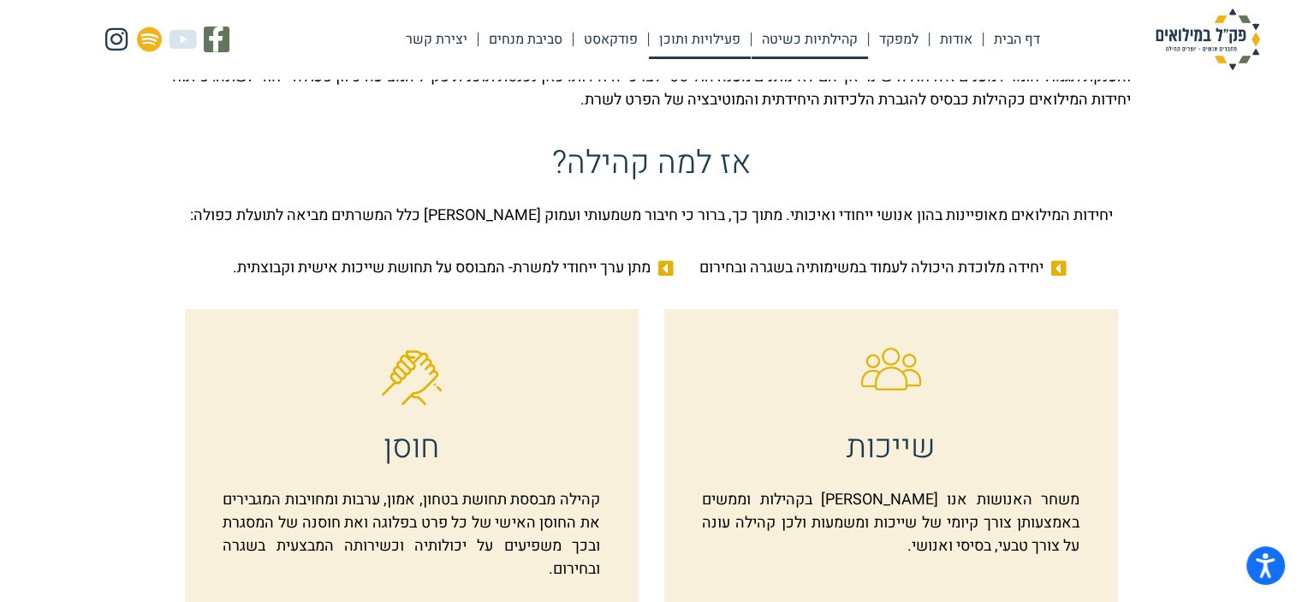
click at [716, 39] on link "פעילויות ותוכן" at bounding box center [700, 39] width 102 height 39
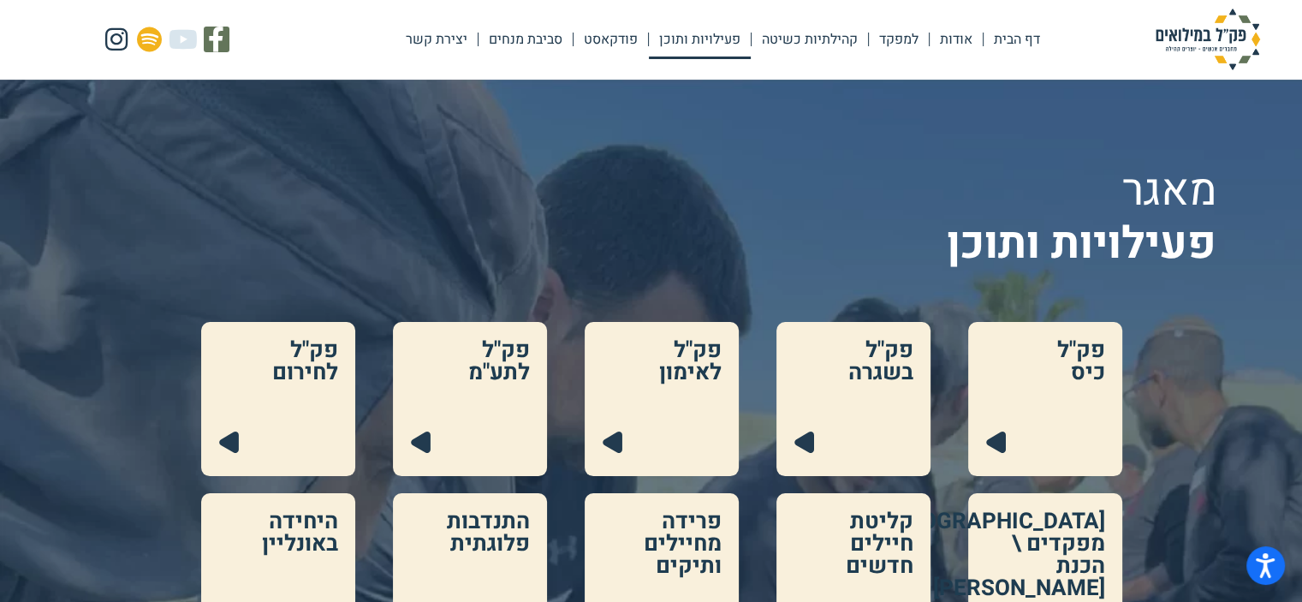
click at [1082, 372] on link at bounding box center [1045, 399] width 154 height 154
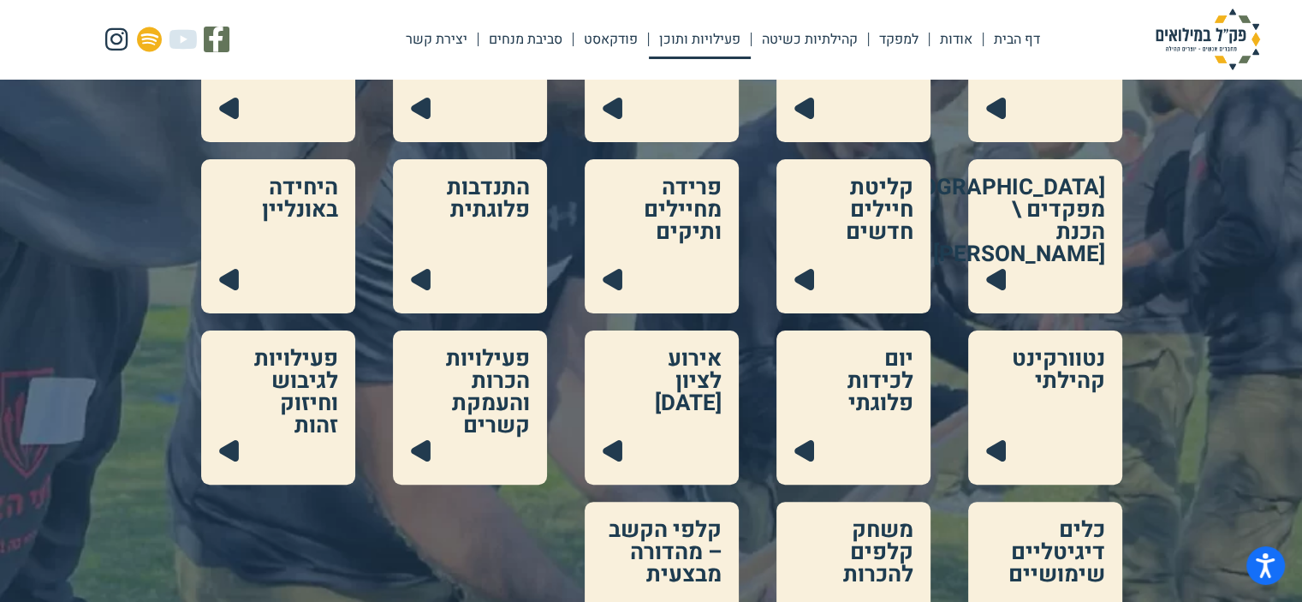
scroll to position [342, 0]
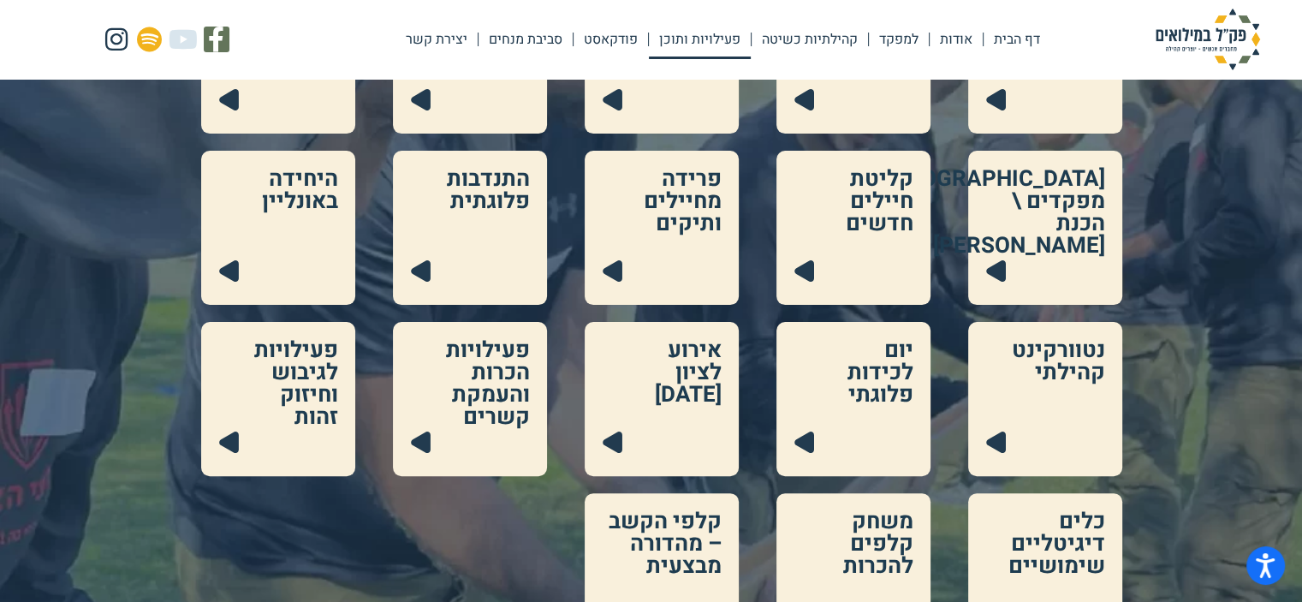
click at [320, 397] on link at bounding box center [278, 399] width 154 height 154
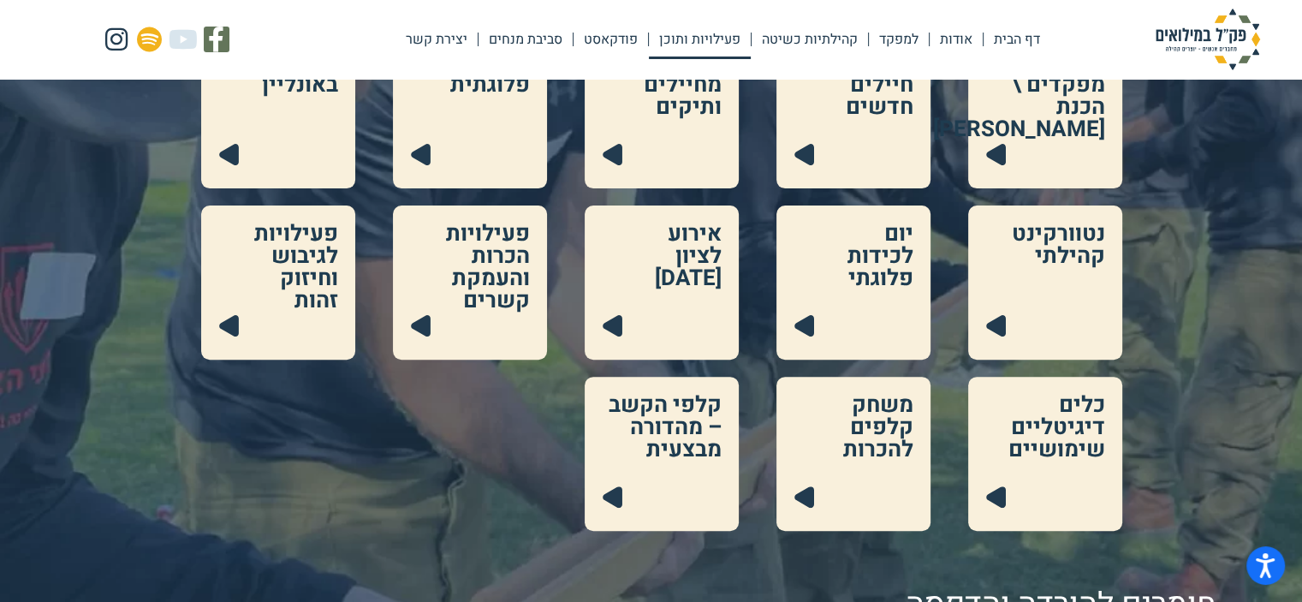
scroll to position [514, 0]
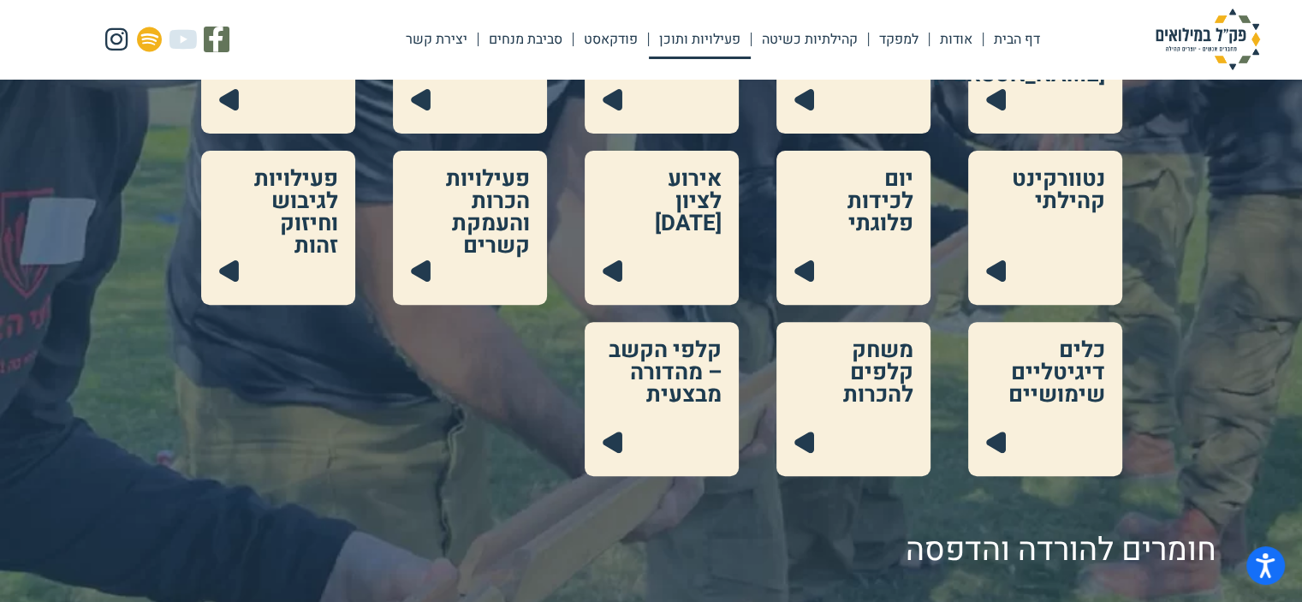
click at [836, 377] on link at bounding box center [853, 399] width 154 height 154
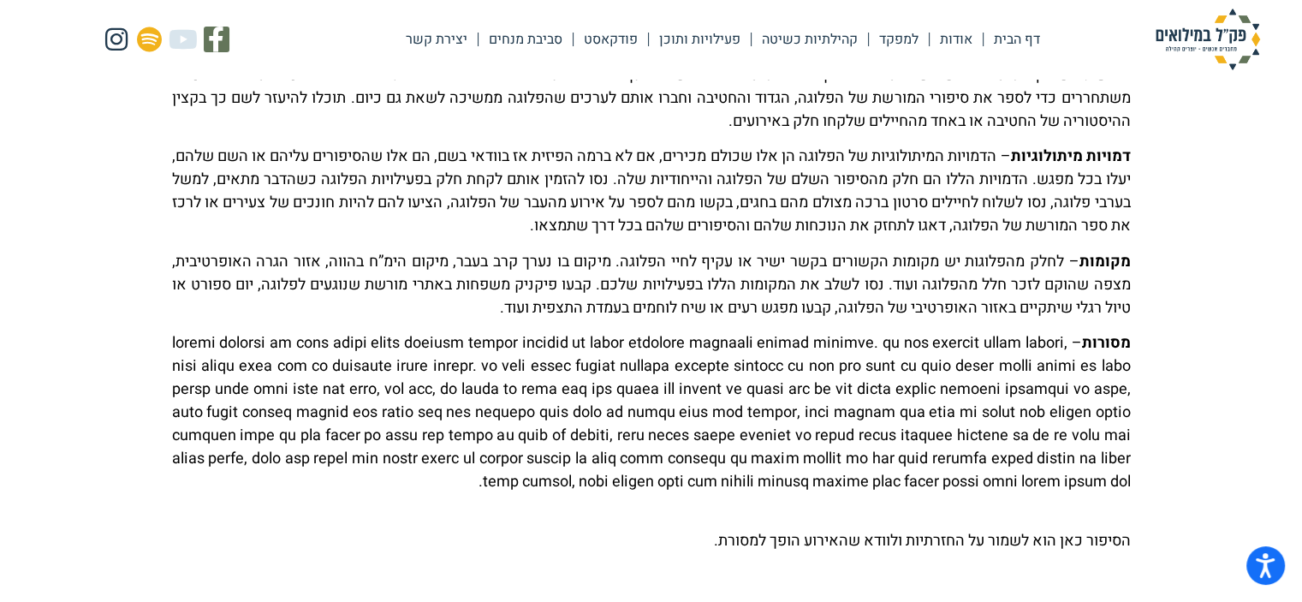
scroll to position [380, 0]
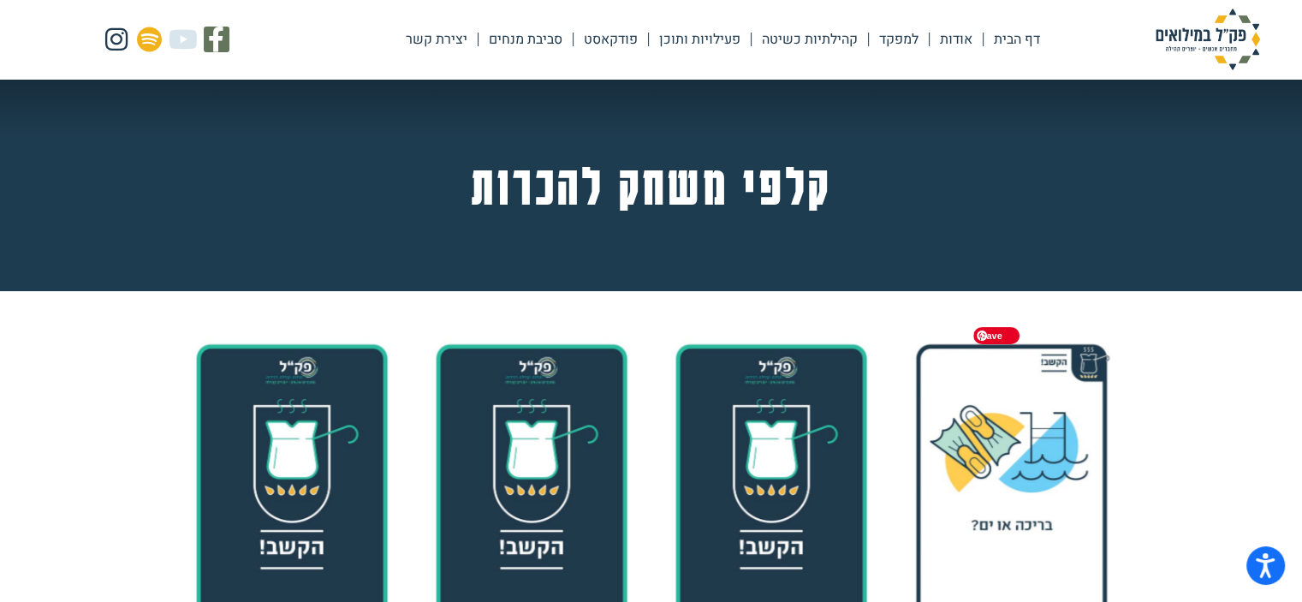
click at [987, 497] on img at bounding box center [1010, 499] width 203 height 321
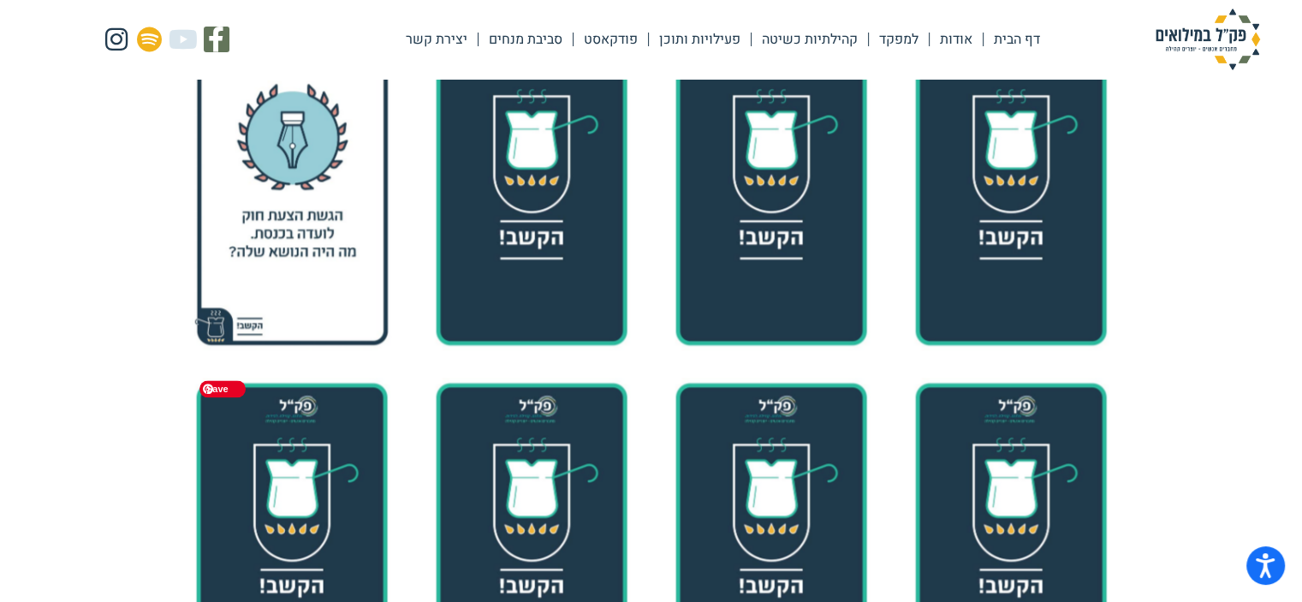
scroll to position [2140, 0]
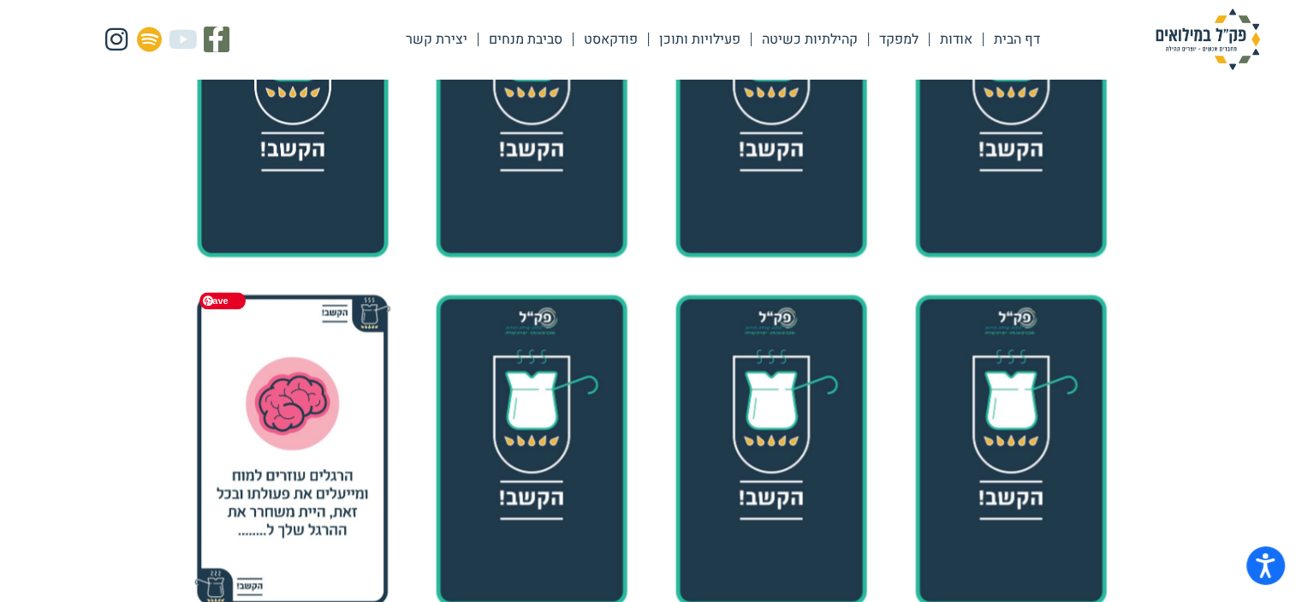
click at [346, 475] on img at bounding box center [291, 449] width 203 height 321
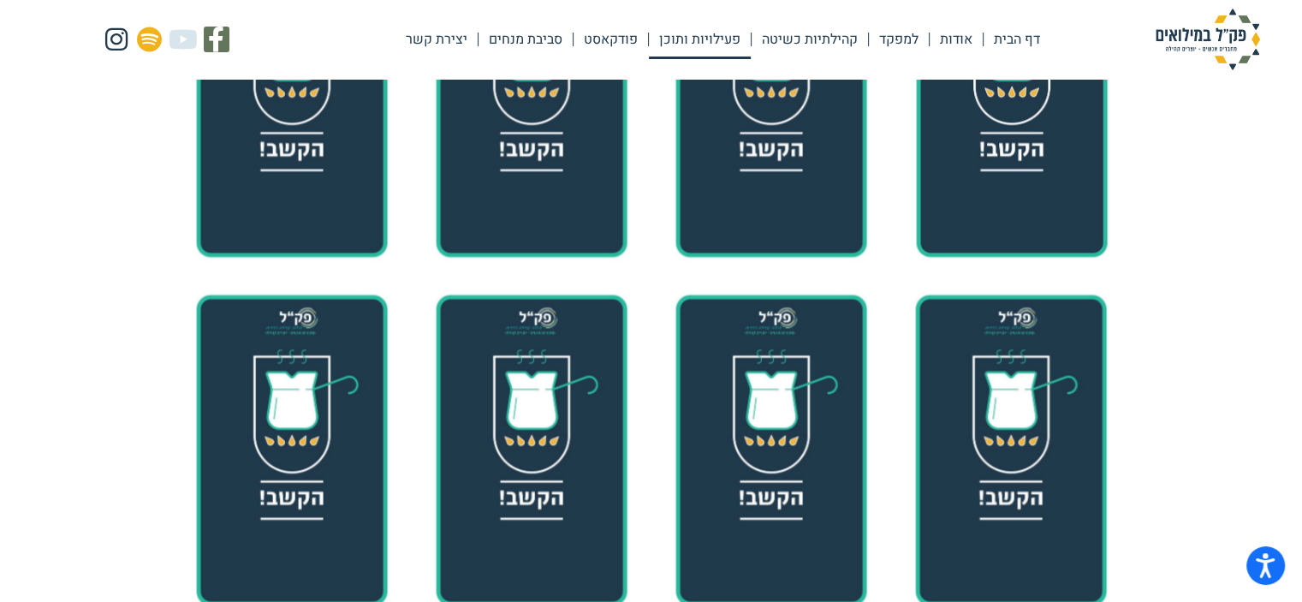
click at [700, 33] on link "פעילויות ותוכן" at bounding box center [700, 39] width 102 height 39
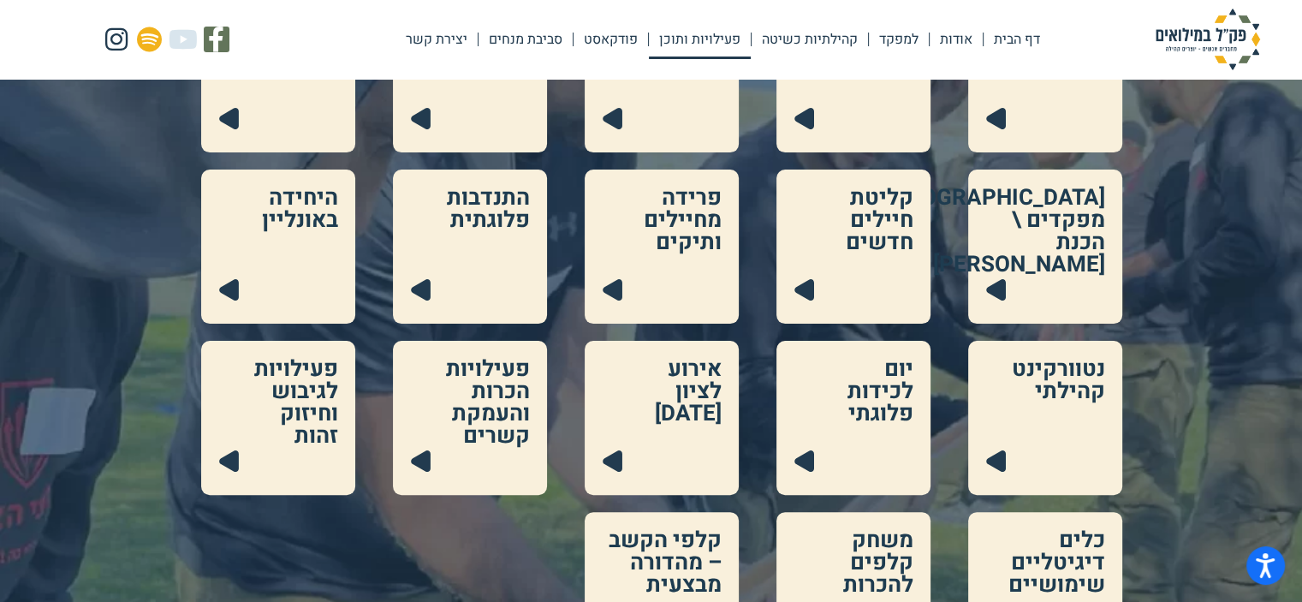
scroll to position [342, 0]
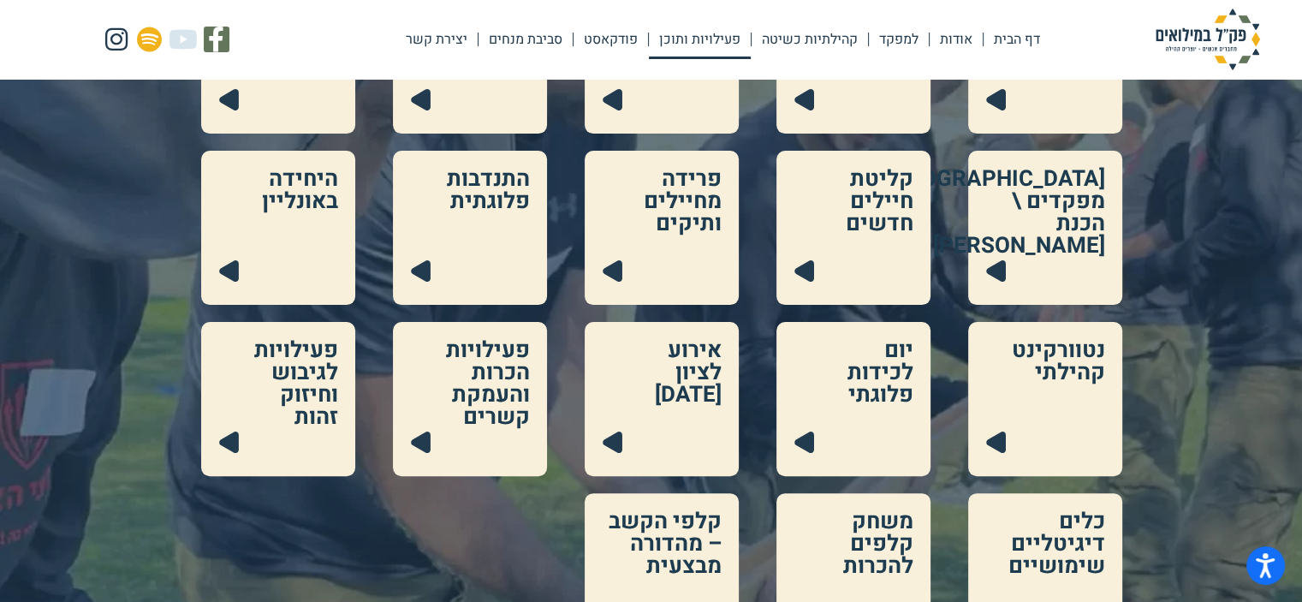
click at [490, 373] on link at bounding box center [470, 399] width 154 height 154
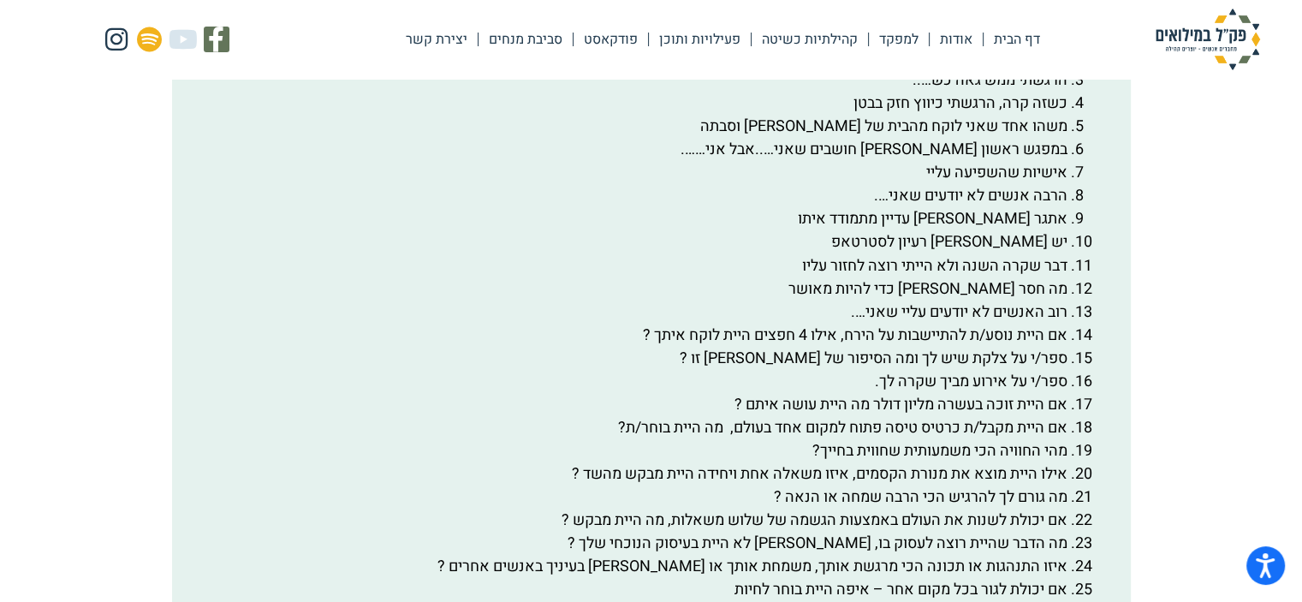
scroll to position [2996, 0]
drag, startPoint x: 1065, startPoint y: 359, endPoint x: 838, endPoint y: 360, distance: 226.9
click at [838, 322] on li "רוב האנשים לא יודעים עליי שאני…." at bounding box center [633, 310] width 867 height 23
copy li "רוב האנשים לא יודעים עליי שאני…."
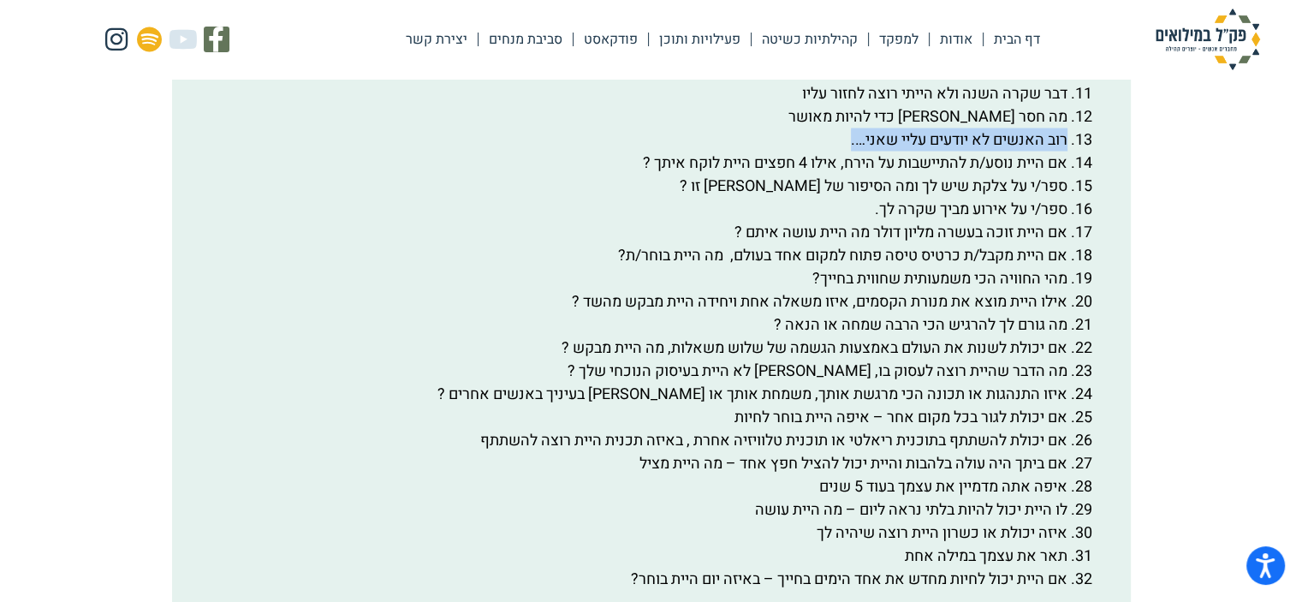
scroll to position [3339, 0]
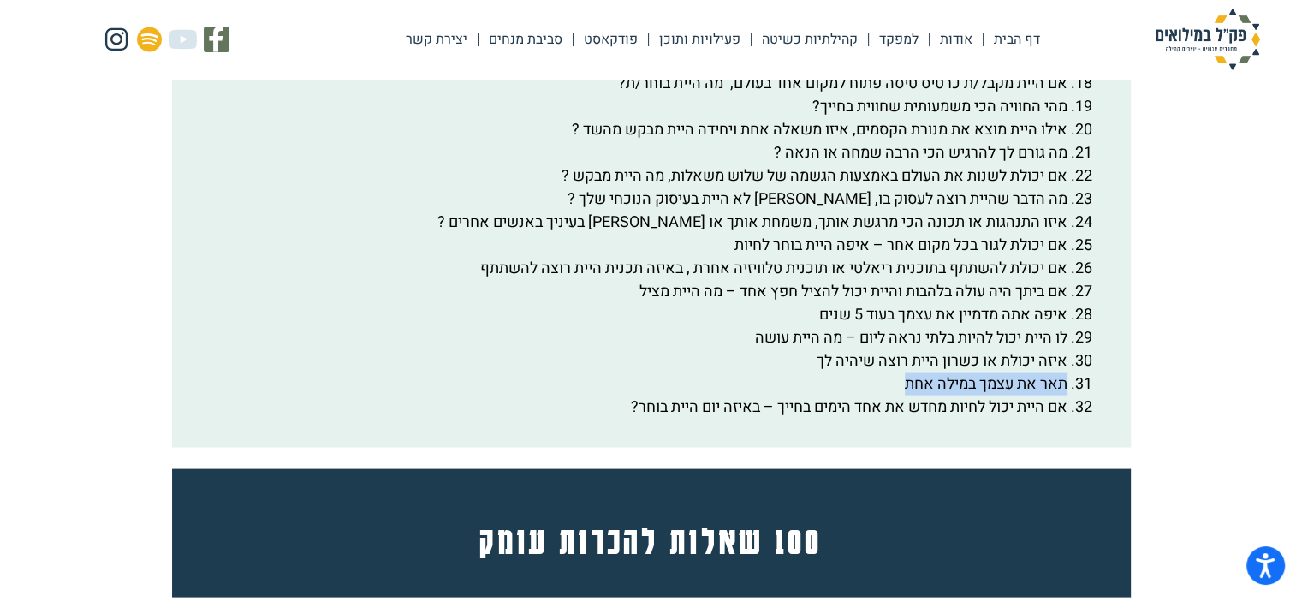
drag, startPoint x: 1066, startPoint y: 432, endPoint x: 859, endPoint y: 424, distance: 206.5
click at [859, 395] on li "תאר את עצמך במילה אחת" at bounding box center [633, 383] width 867 height 23
copy li "תאר את עצמך במילה אחת"
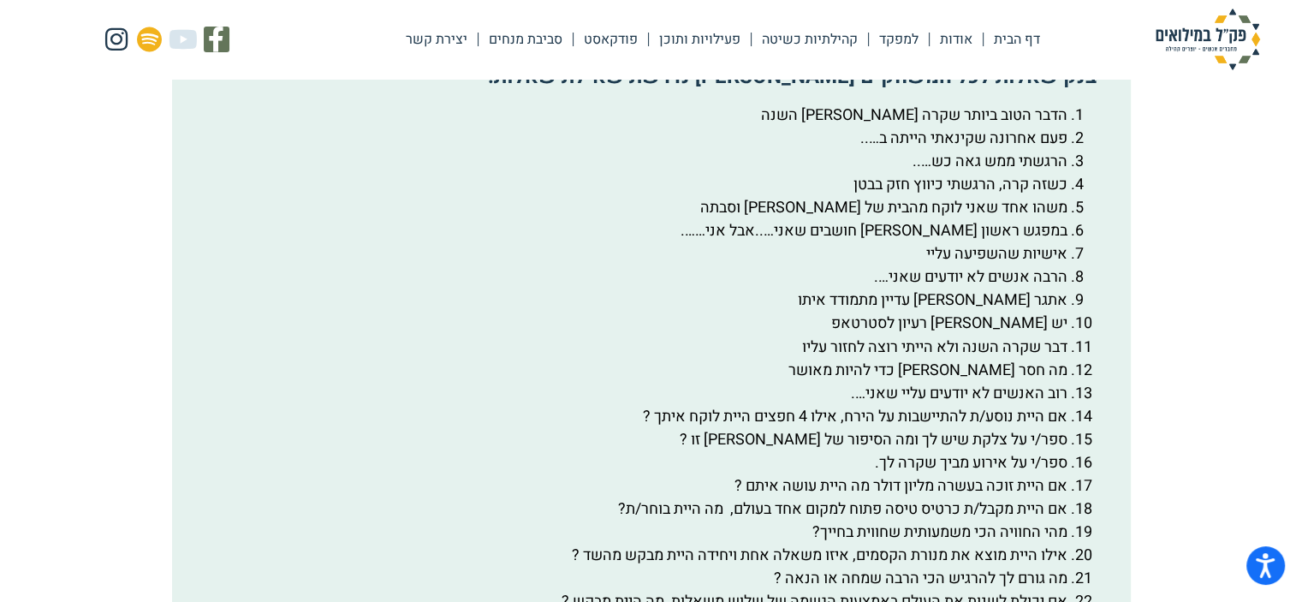
scroll to position [2911, 0]
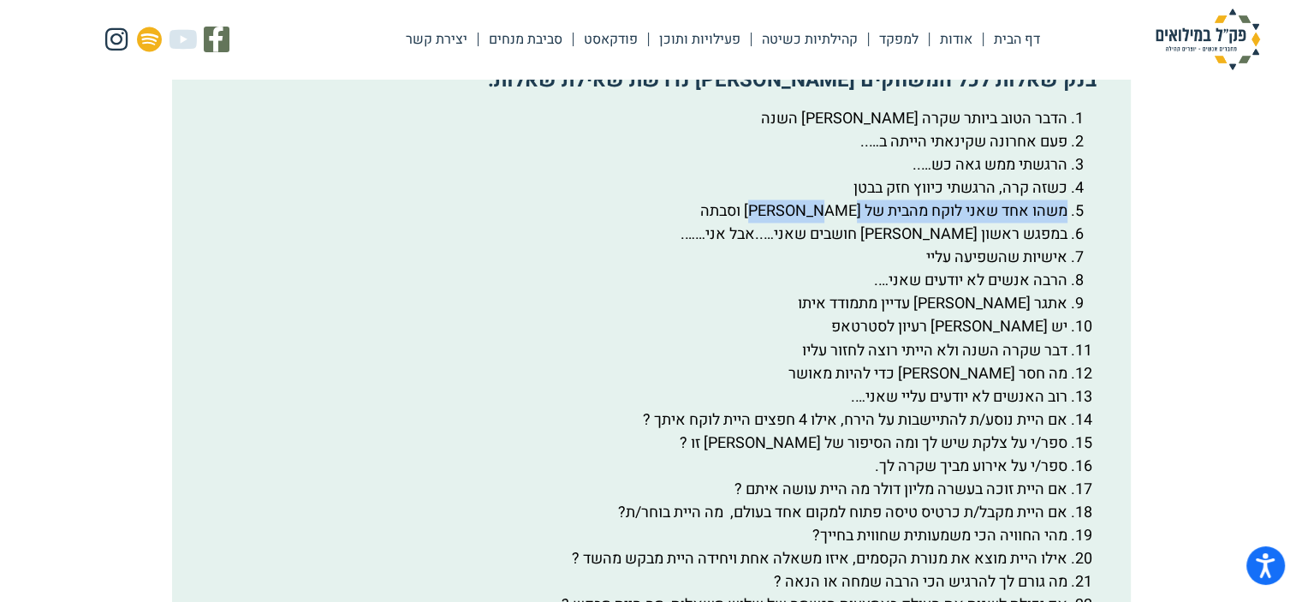
drag, startPoint x: 1066, startPoint y: 259, endPoint x: 782, endPoint y: 260, distance: 284.2
click at [782, 223] on li "משהו אחד שאני לוקח מהבית של [PERSON_NAME] וסבתה" at bounding box center [633, 210] width 867 height 23
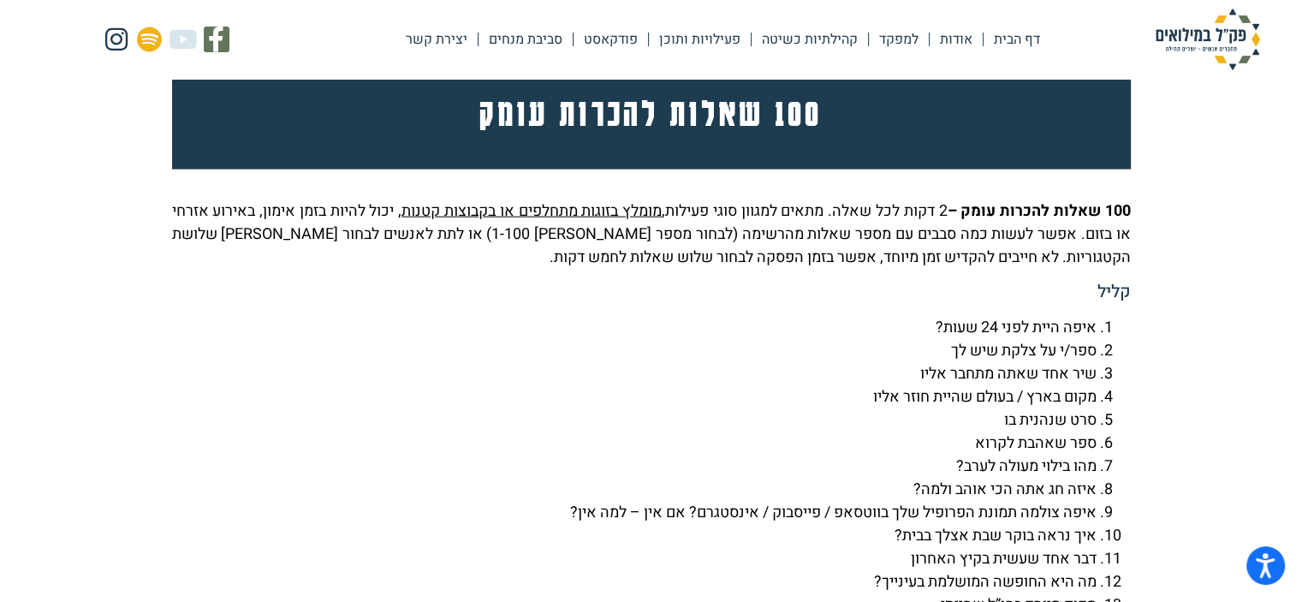
scroll to position [3938, 0]
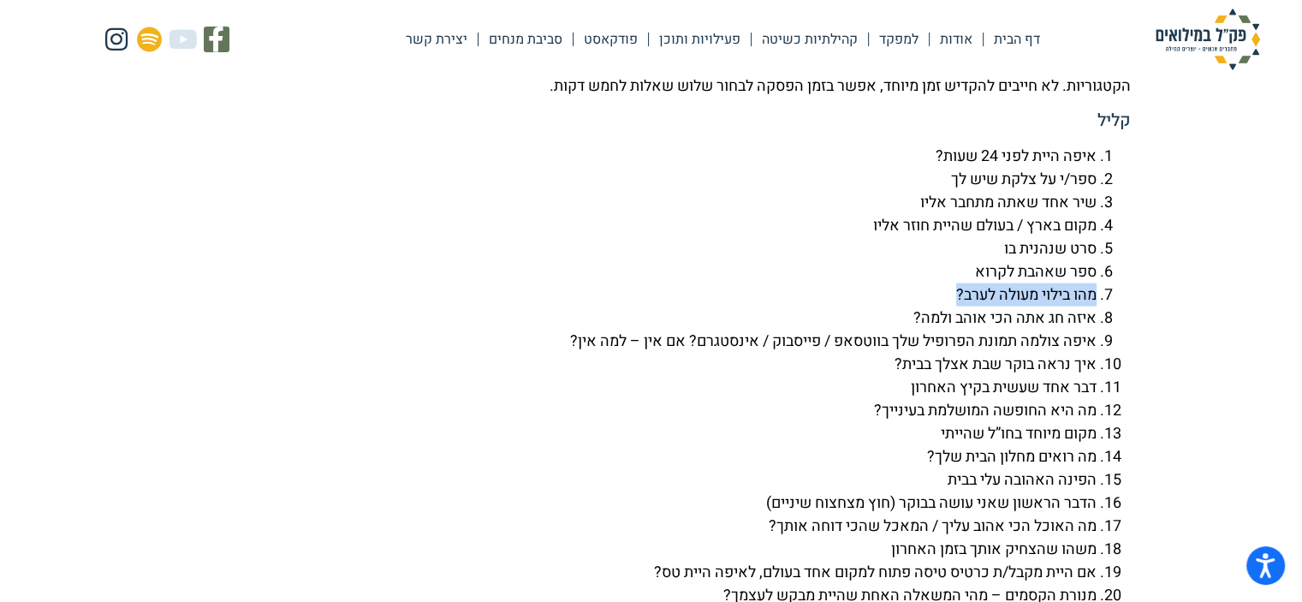
drag, startPoint x: 1096, startPoint y: 342, endPoint x: 926, endPoint y: 341, distance: 169.5
click at [926, 306] on li "מהו בילוי מעולה לערב?" at bounding box center [634, 294] width 925 height 23
copy li "מהו בילוי מעולה לערב?"
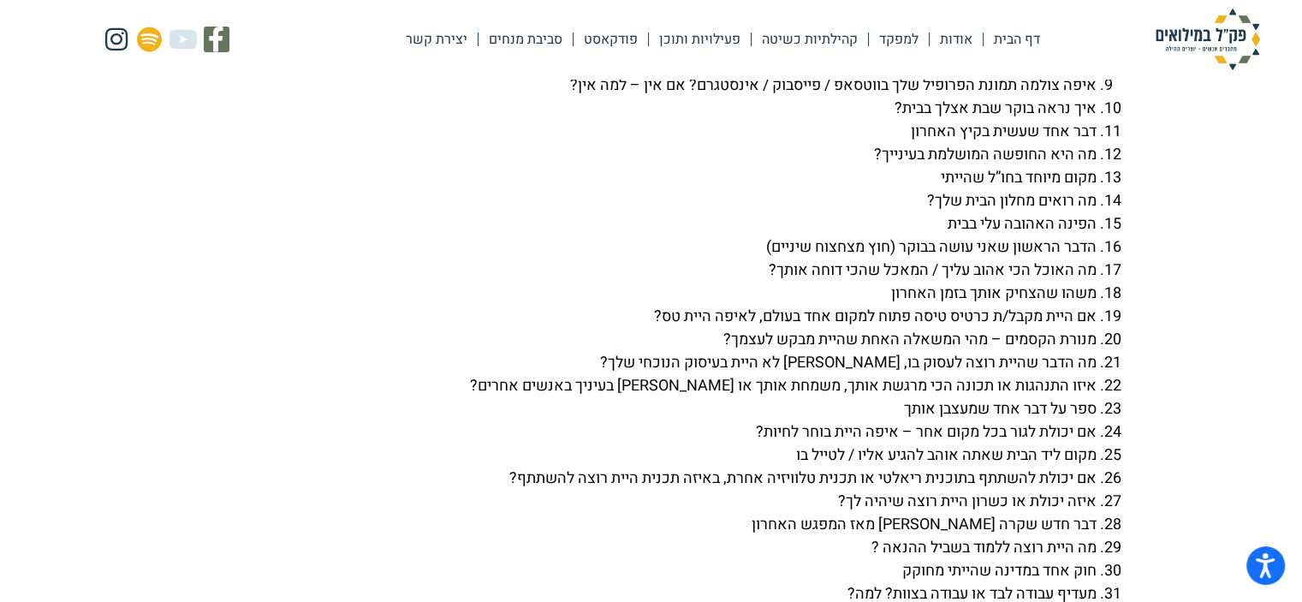
scroll to position [4195, 0]
drag, startPoint x: 1095, startPoint y: 245, endPoint x: 927, endPoint y: 254, distance: 168.0
click at [927, 211] on li "מה רואים מחלון הבית שלך?" at bounding box center [634, 199] width 925 height 23
drag, startPoint x: 1095, startPoint y: 199, endPoint x: 860, endPoint y: 191, distance: 234.7
click at [860, 165] on li "מה היא החופשה המושלמת בעינייך?" at bounding box center [634, 153] width 925 height 23
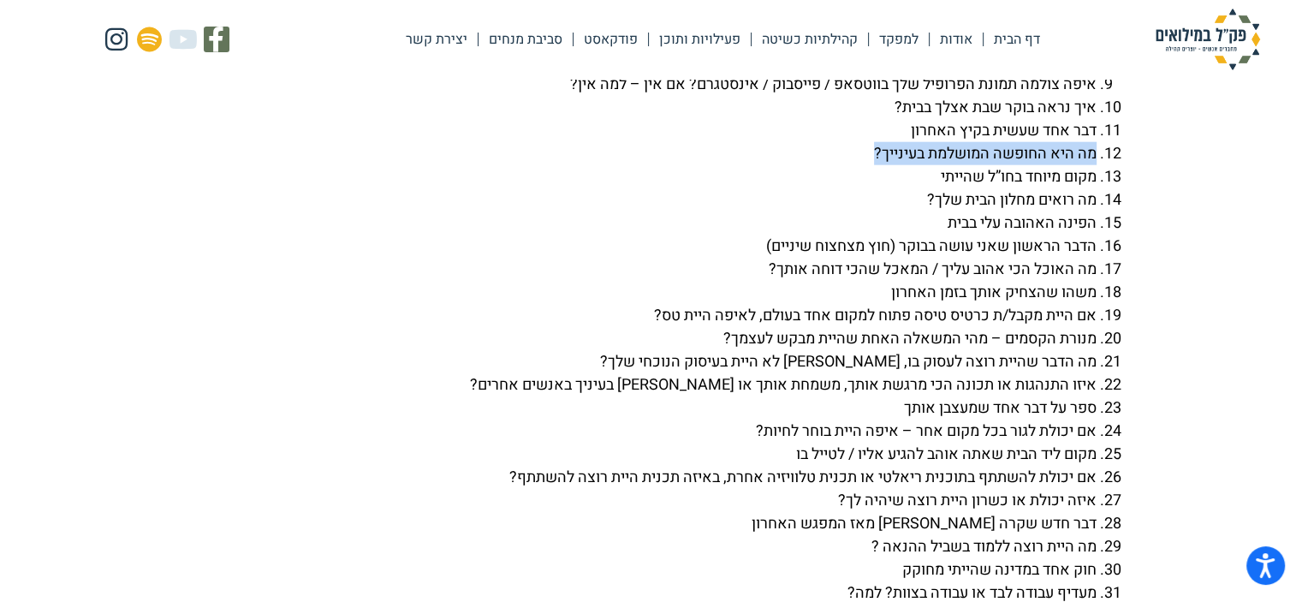
copy li "מה היא החופשה המושלמת בעינייך?"
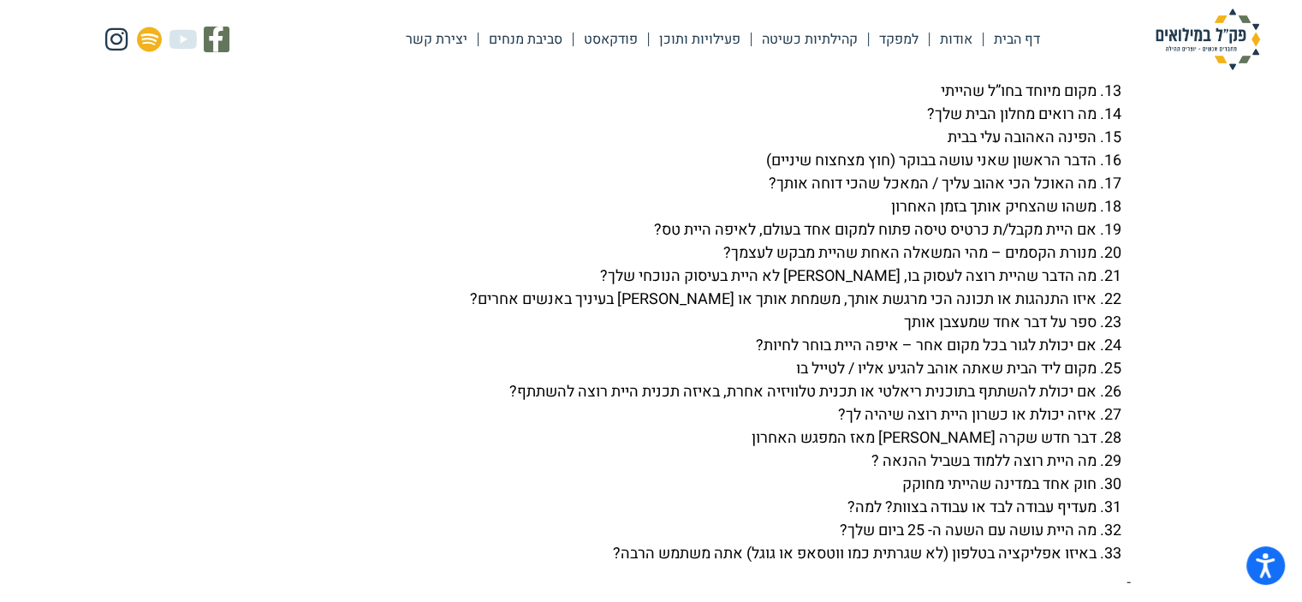
scroll to position [4366, 0]
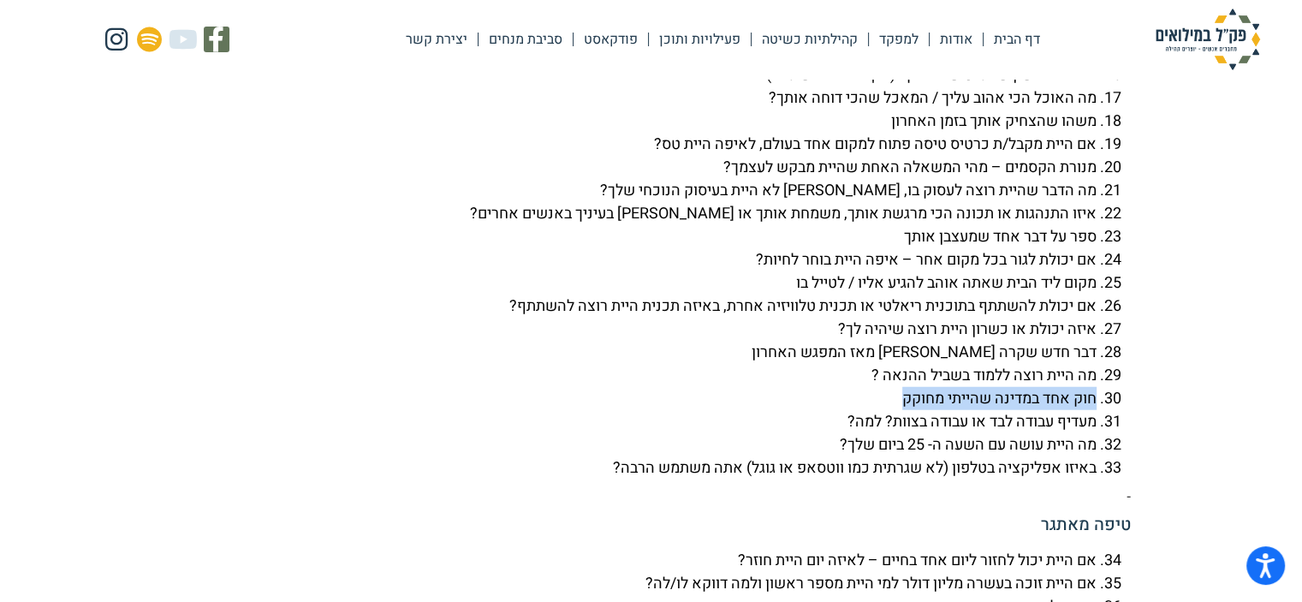
drag, startPoint x: 1094, startPoint y: 441, endPoint x: 892, endPoint y: 451, distance: 202.3
click at [892, 410] on li "חוק אחד במדינה שהייתי מחוקק" at bounding box center [634, 398] width 925 height 23
copy li "חוק אחד במדינה שהייתי מחוקק"
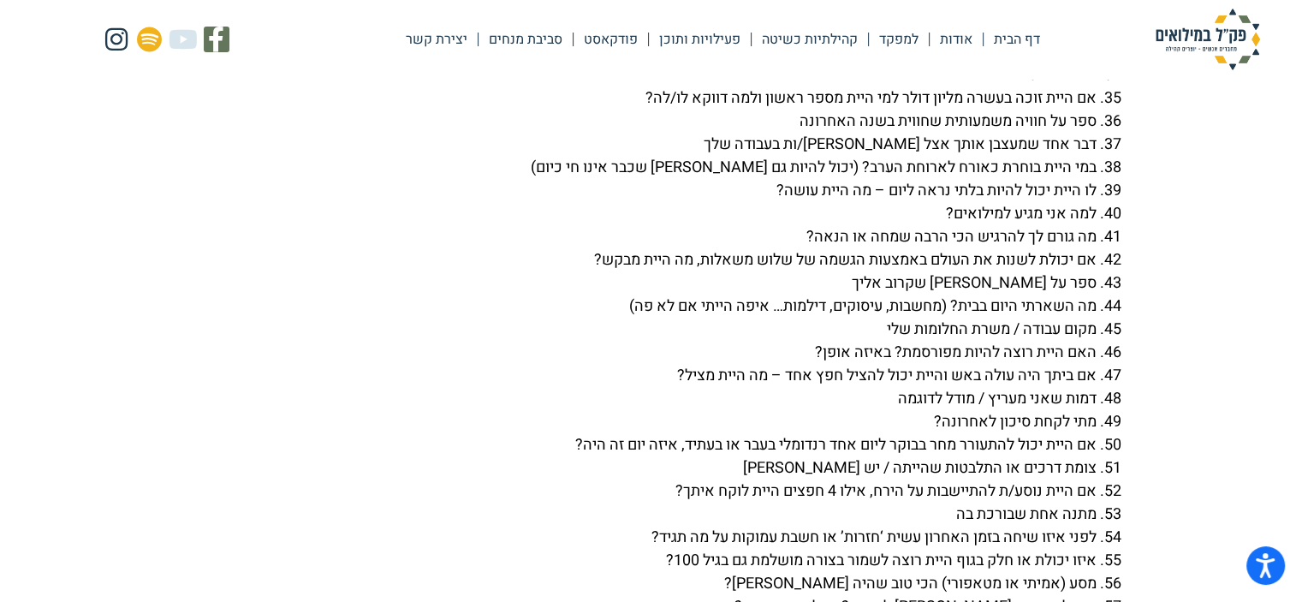
scroll to position [4879, 0]
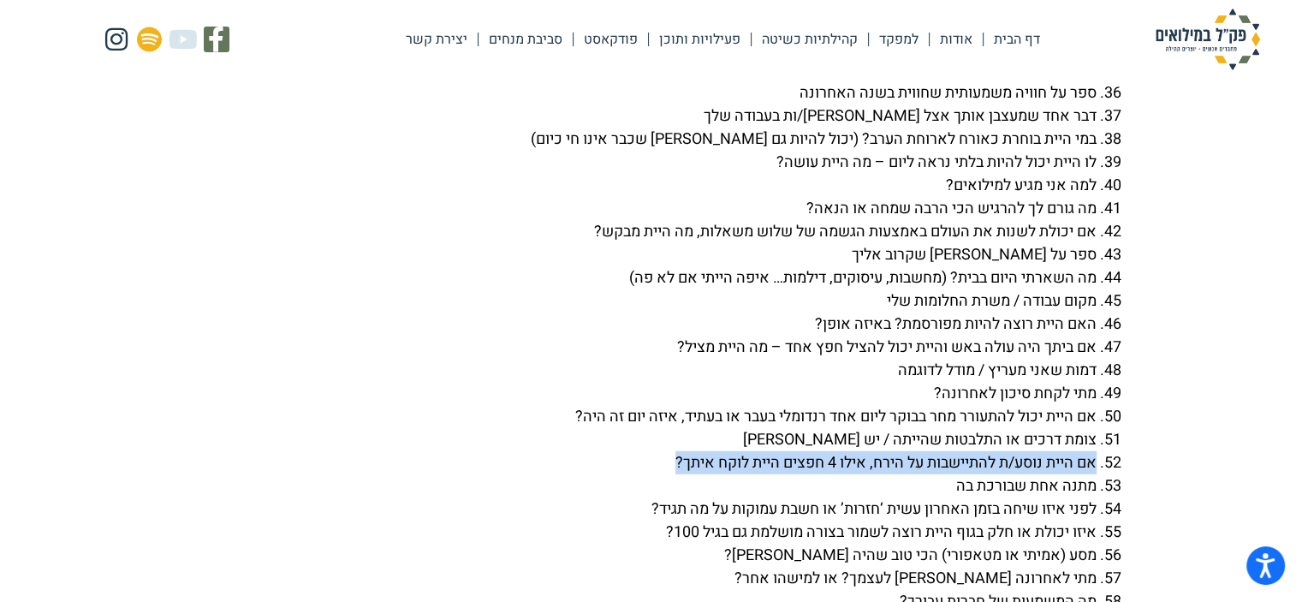
drag, startPoint x: 1096, startPoint y: 509, endPoint x: 657, endPoint y: 519, distance: 438.4
click at [657, 474] on li "אם היית נוסע/ת להתיישבות על הירח, אילו 4 חפצים היית לוקח איתך?" at bounding box center [634, 462] width 925 height 23
copy li "אם היית נוסע/ת להתיישבות על הירח, אילו 4 חפצים היית לוקח איתך?"
